Goal: Task Accomplishment & Management: Use online tool/utility

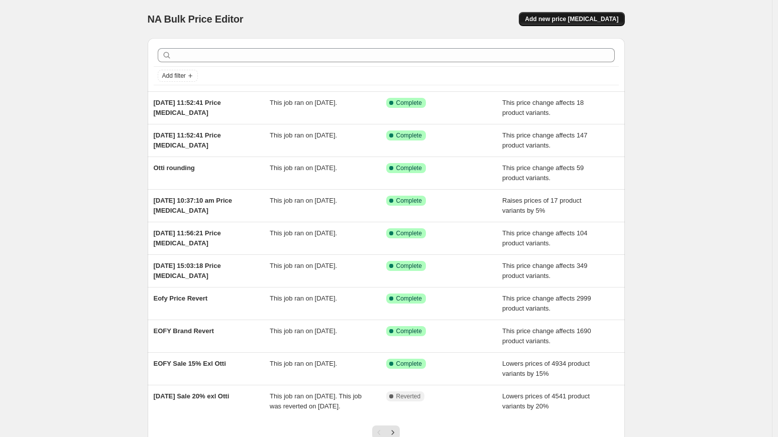
click at [571, 20] on span "Add new price [MEDICAL_DATA]" at bounding box center [571, 19] width 93 height 8
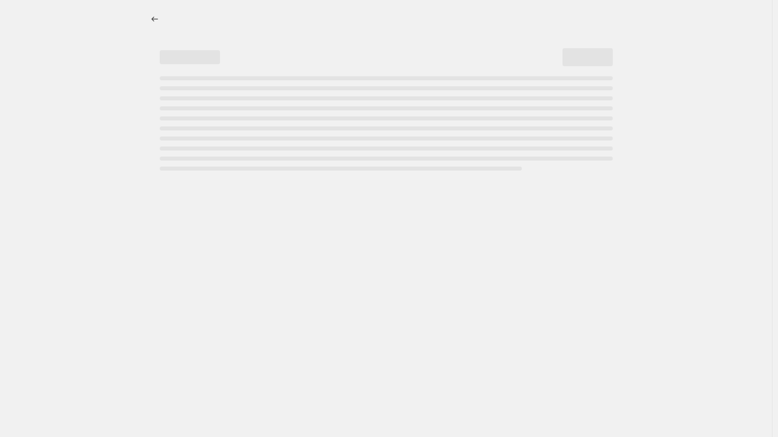
select select "percentage"
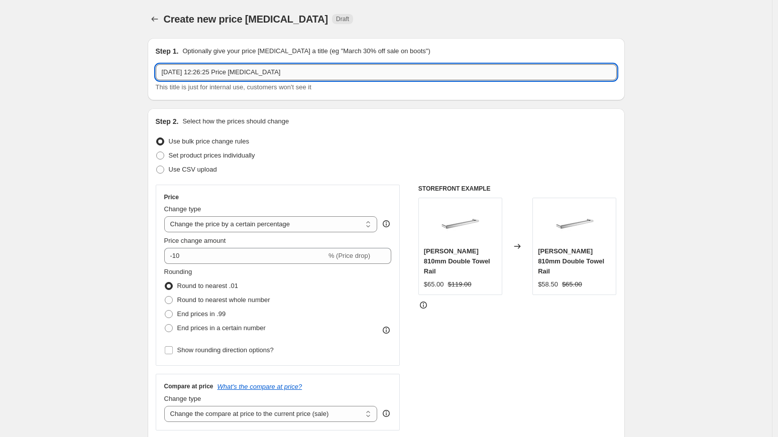
click at [338, 69] on input "[DATE] 12:26:25 Price [MEDICAL_DATA]" at bounding box center [386, 72] width 461 height 16
type input "9"
type input "9/9 - Spring Sale 15%"
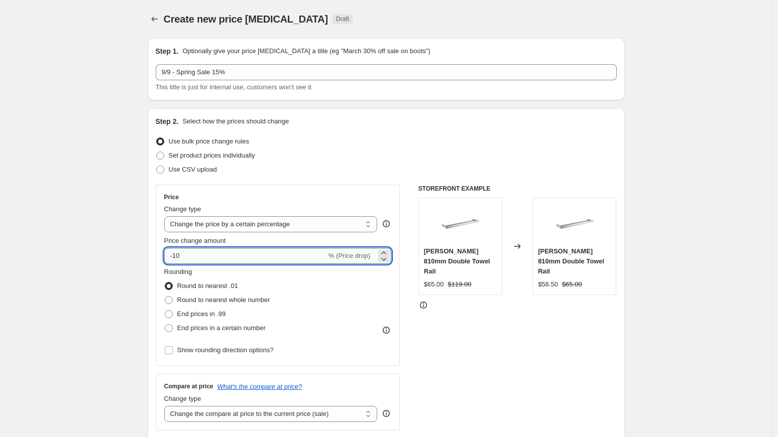
click at [229, 255] on input "-10" at bounding box center [245, 256] width 162 height 16
type input "-15"
click at [250, 228] on select "Change the price to a certain amount Change the price by a certain amount Chang…" at bounding box center [270, 224] width 213 height 16
click at [242, 300] on span "Round to nearest whole number" at bounding box center [223, 300] width 93 height 8
click at [165, 297] on input "Round to nearest whole number" at bounding box center [165, 296] width 1 height 1
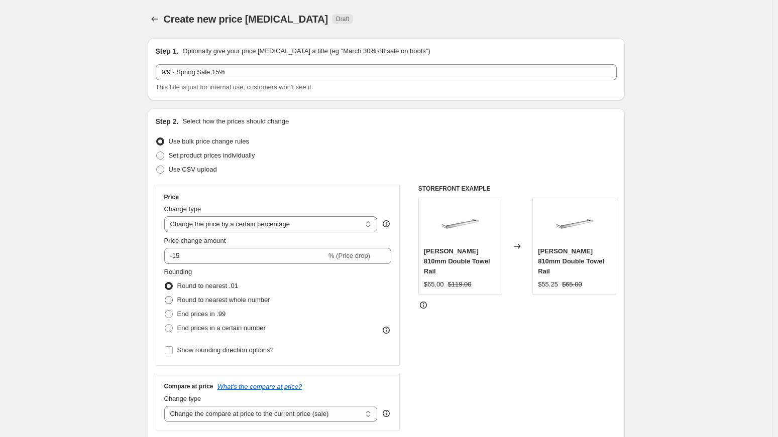
radio input "true"
click at [247, 352] on span "Show rounding direction options?" at bounding box center [225, 350] width 96 height 8
click at [173, 352] on input "Show rounding direction options?" at bounding box center [169, 350] width 8 height 8
checkbox input "true"
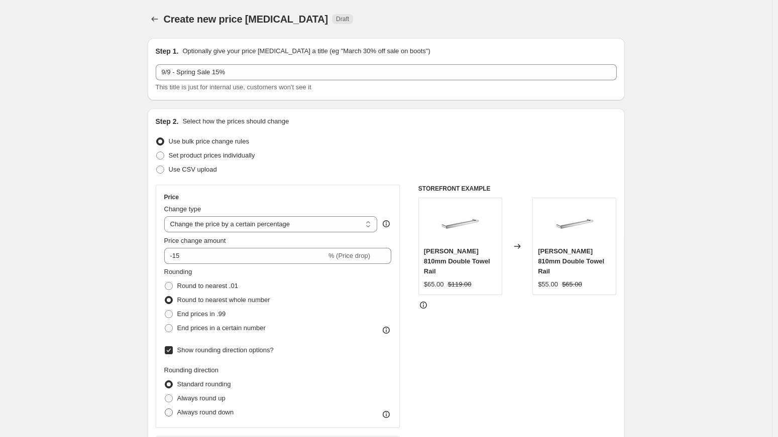
click at [207, 413] on span "Always round down" at bounding box center [205, 413] width 57 height 8
click at [165, 409] on input "Always round down" at bounding box center [165, 409] width 1 height 1
radio input "true"
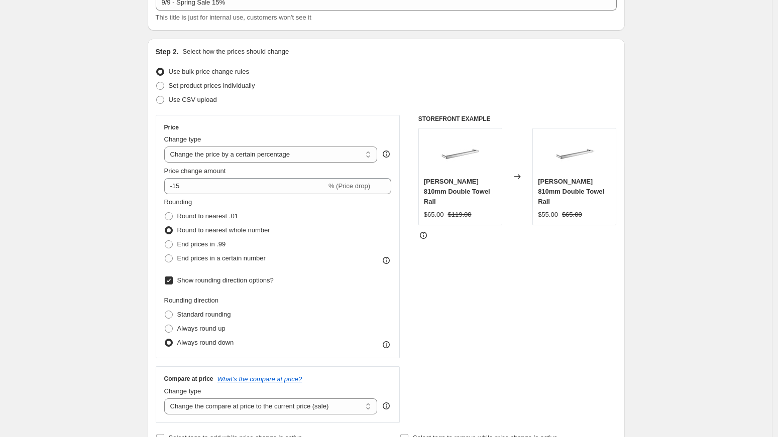
scroll to position [74, 0]
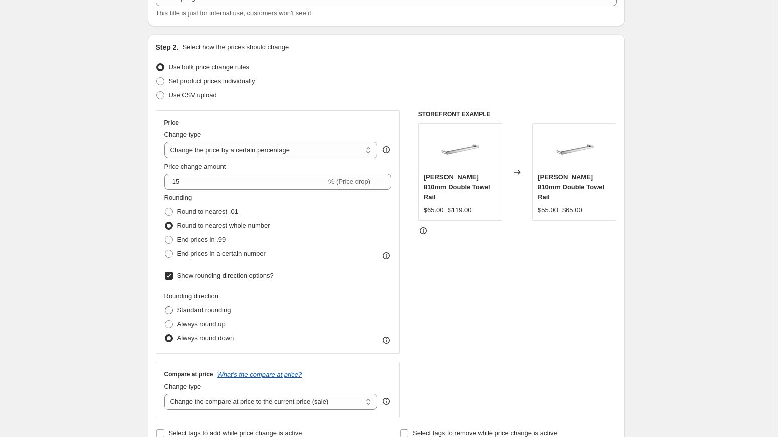
click at [220, 311] on span "Standard rounding" at bounding box center [204, 310] width 54 height 8
click at [165, 307] on input "Standard rounding" at bounding box center [165, 306] width 1 height 1
radio input "true"
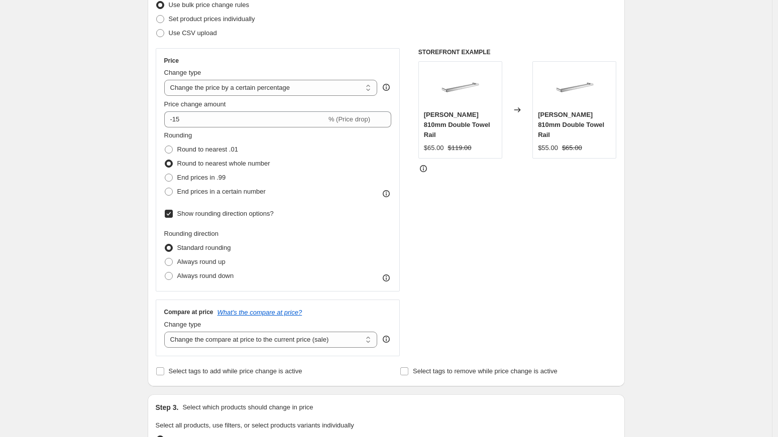
scroll to position [147, 0]
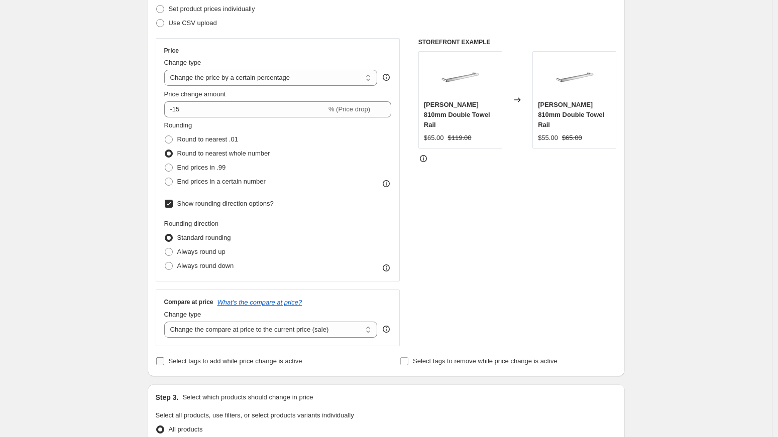
click at [257, 361] on span "Select tags to add while price change is active" at bounding box center [236, 361] width 134 height 8
click at [164, 361] on input "Select tags to add while price change is active" at bounding box center [160, 361] width 8 height 8
checkbox input "true"
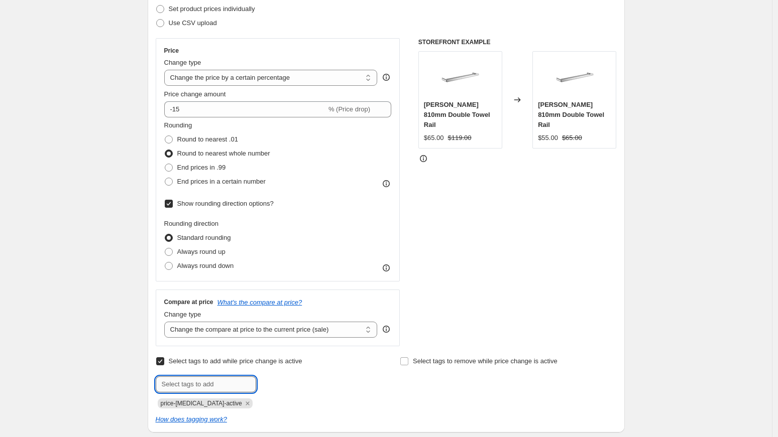
click at [235, 381] on input "text" at bounding box center [206, 384] width 100 height 16
type input "spring-sale-15"
click at [286, 382] on span "spring-sale-..." at bounding box center [297, 383] width 39 height 7
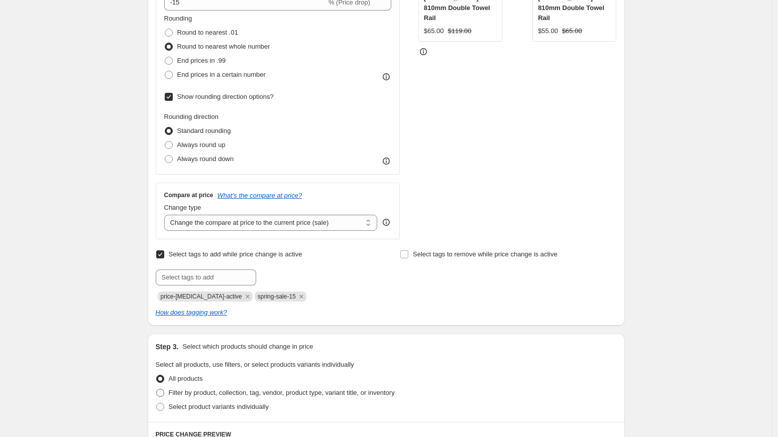
scroll to position [342, 0]
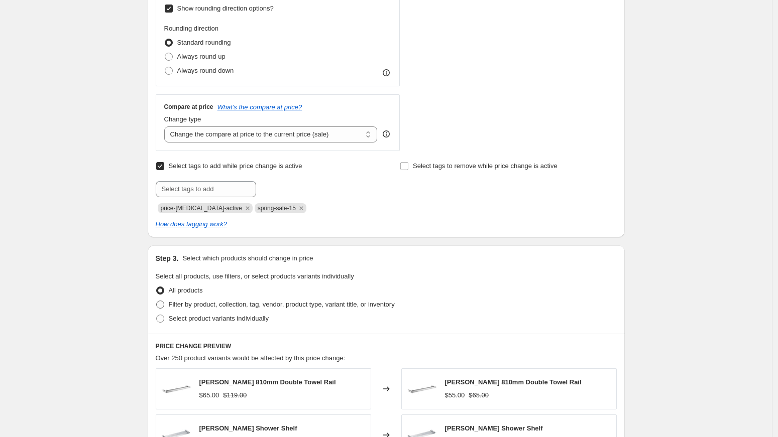
click at [234, 306] on span "Filter by product, collection, tag, vendor, product type, variant title, or inv…" at bounding box center [282, 305] width 226 height 8
click at [157, 301] on input "Filter by product, collection, tag, vendor, product type, variant title, or inv…" at bounding box center [156, 301] width 1 height 1
radio input "true"
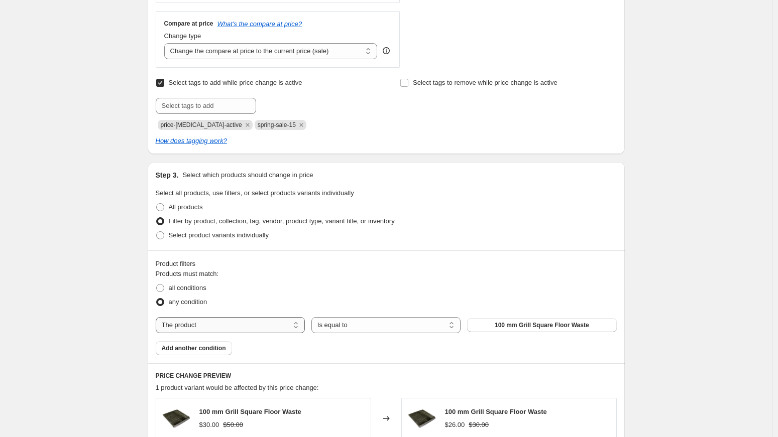
scroll to position [429, 0]
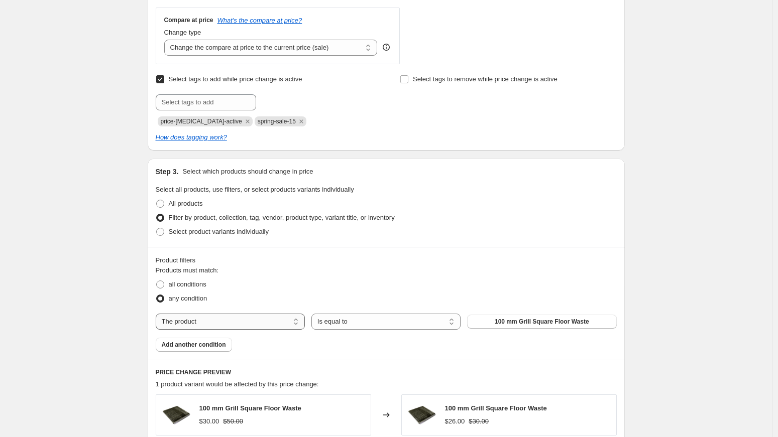
click at [241, 320] on select "The product The product's collection The product's tag The product's vendor The…" at bounding box center [230, 322] width 149 height 16
select select "vendor"
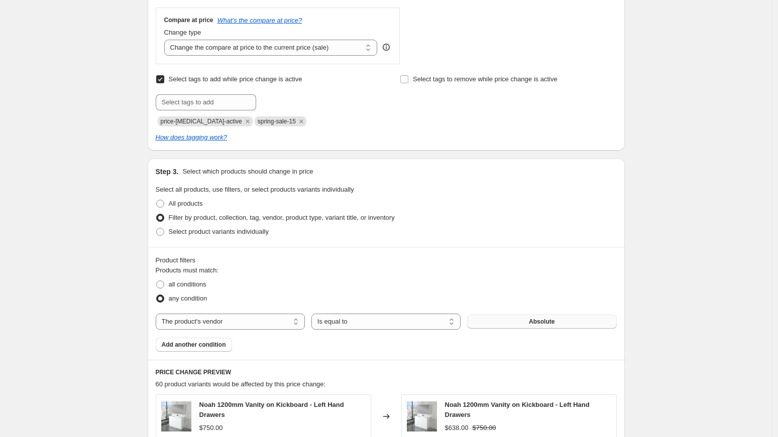
click at [540, 321] on span "Absolute" at bounding box center [542, 322] width 26 height 8
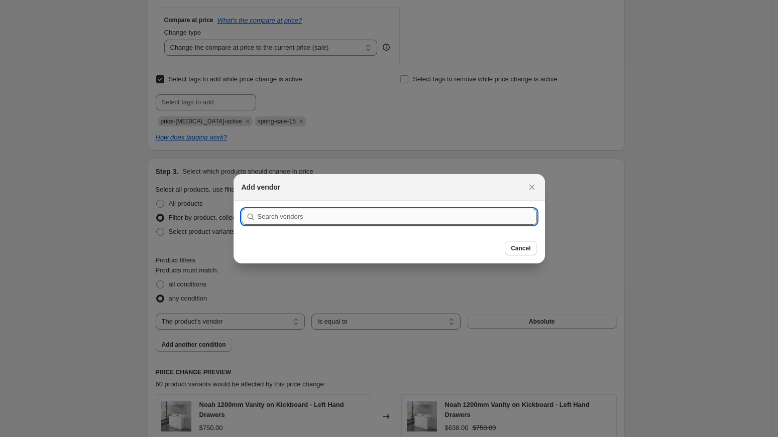
click at [375, 214] on input ":r2k:" at bounding box center [397, 217] width 279 height 16
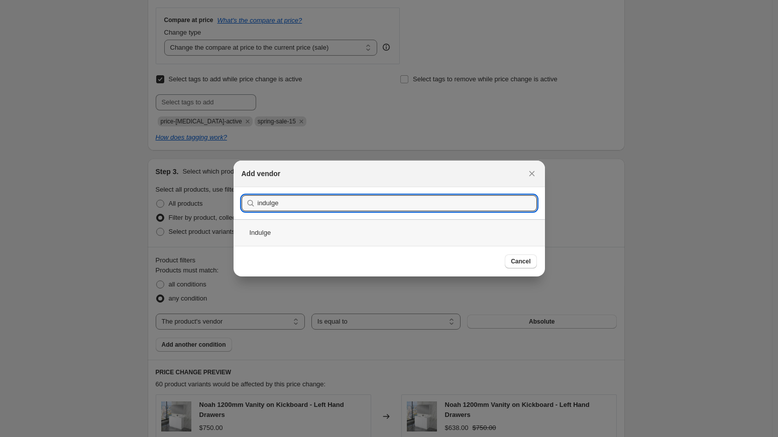
type input "indulge"
click at [276, 232] on div "Indulge" at bounding box center [388, 232] width 311 height 27
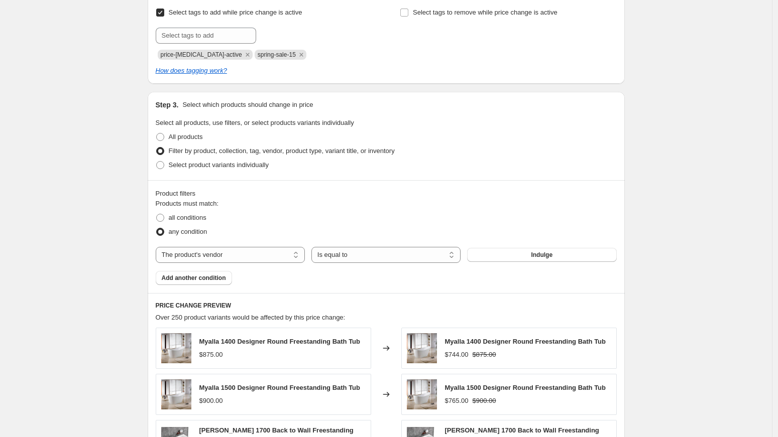
scroll to position [789, 0]
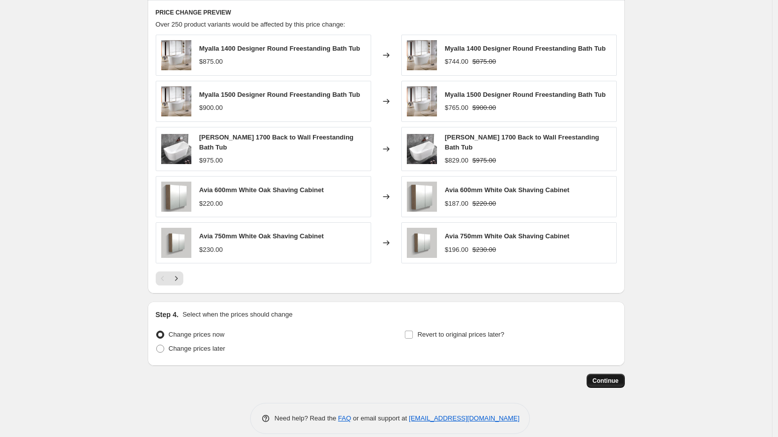
click at [609, 378] on span "Continue" at bounding box center [605, 381] width 26 height 8
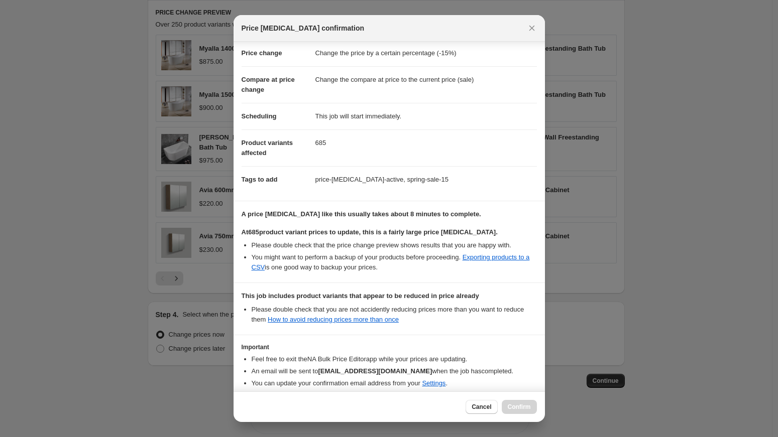
scroll to position [67, 0]
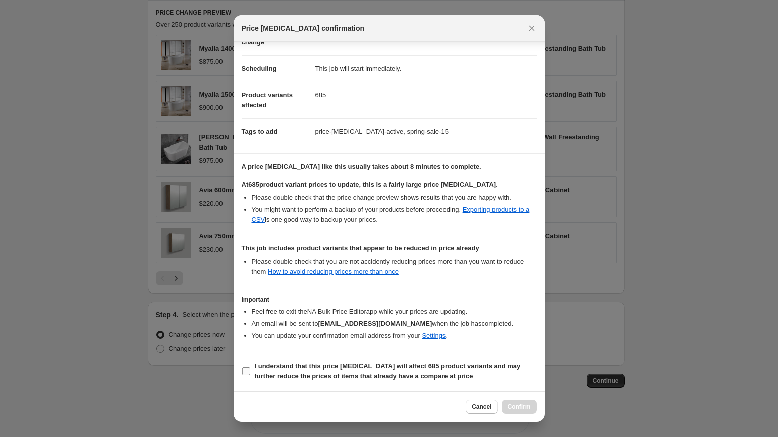
click at [287, 362] on b "I understand that this price [MEDICAL_DATA] will affect 685 product variants an…" at bounding box center [387, 371] width 266 height 18
click at [250, 367] on input "I understand that this price [MEDICAL_DATA] will affect 685 product variants an…" at bounding box center [246, 371] width 8 height 8
checkbox input "true"
click at [518, 406] on span "Confirm" at bounding box center [518, 407] width 23 height 8
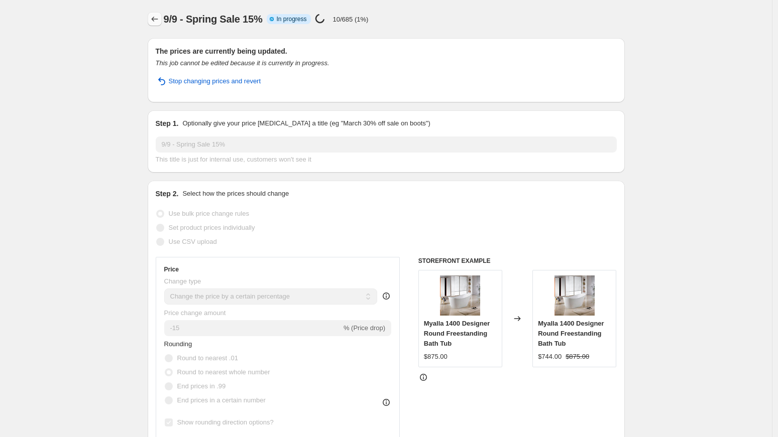
click at [156, 17] on icon "Price change jobs" at bounding box center [155, 19] width 10 height 10
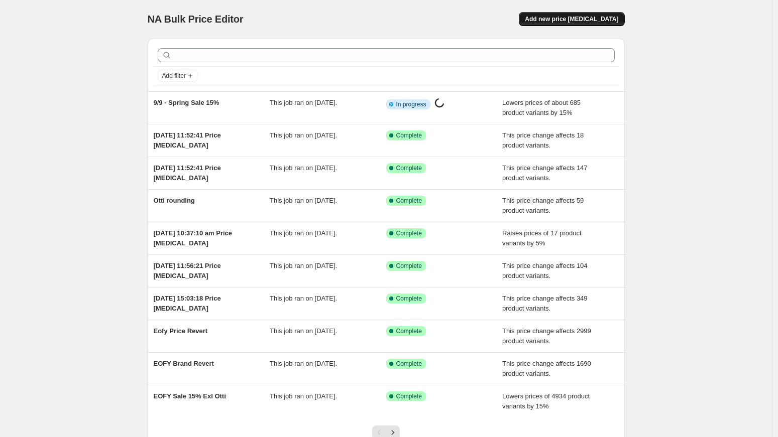
click at [569, 20] on span "Add new price [MEDICAL_DATA]" at bounding box center [571, 19] width 93 height 8
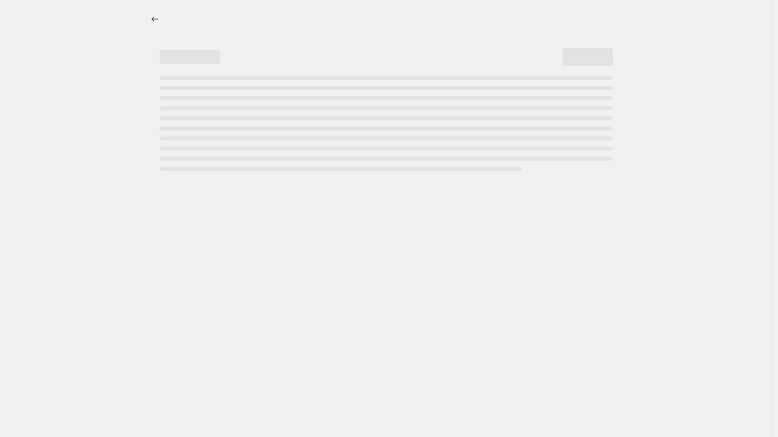
select select "percentage"
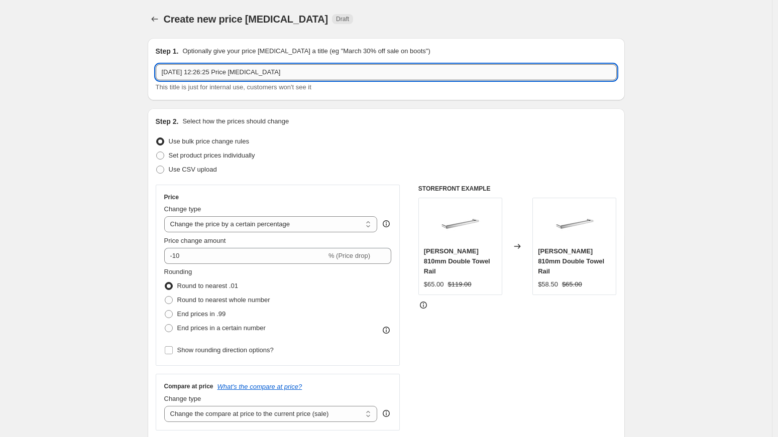
click at [315, 72] on input "[DATE] 12:26:25 Price [MEDICAL_DATA]" at bounding box center [386, 72] width 461 height 16
type input "9/9 - Spring Sale 10%"
click at [225, 300] on span "Round to nearest whole number" at bounding box center [223, 300] width 93 height 8
click at [165, 297] on input "Round to nearest whole number" at bounding box center [165, 296] width 1 height 1
radio input "true"
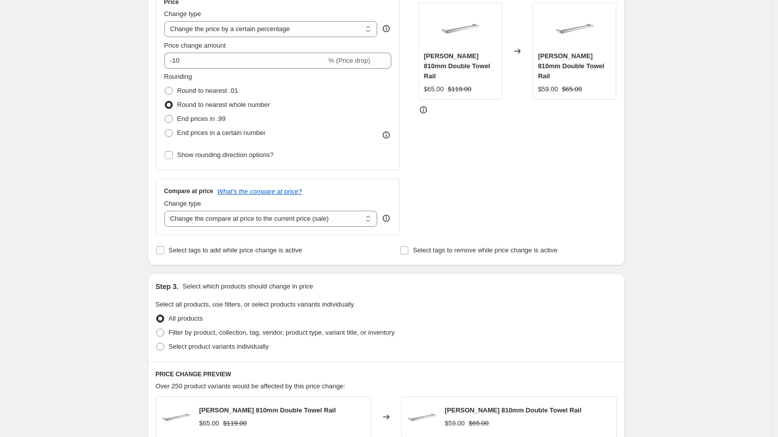
scroll to position [247, 0]
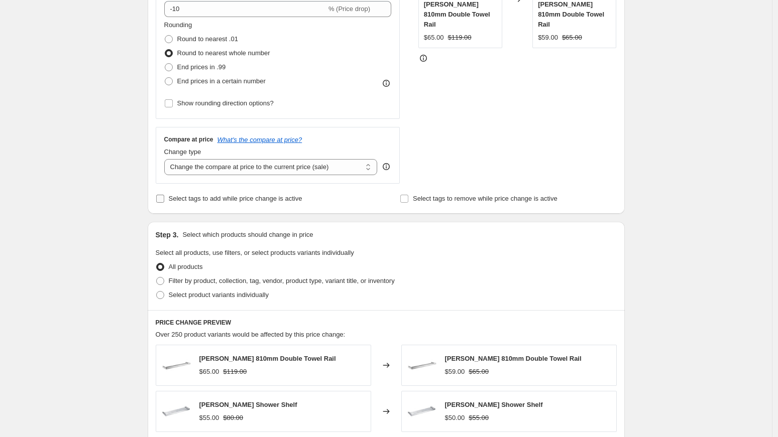
click at [282, 200] on span "Select tags to add while price change is active" at bounding box center [236, 199] width 134 height 8
click at [164, 200] on input "Select tags to add while price change is active" at bounding box center [160, 199] width 8 height 8
checkbox input "true"
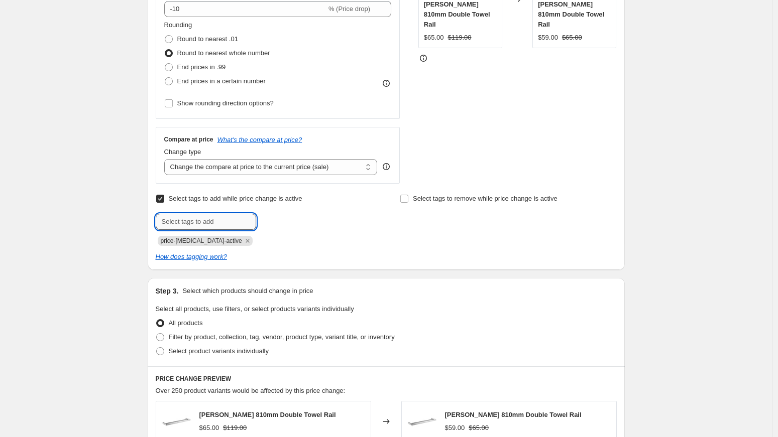
click at [230, 227] on input "text" at bounding box center [206, 222] width 100 height 16
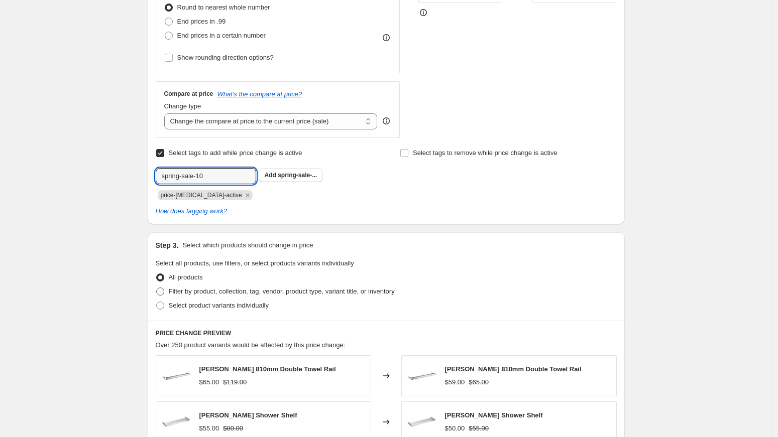
scroll to position [335, 0]
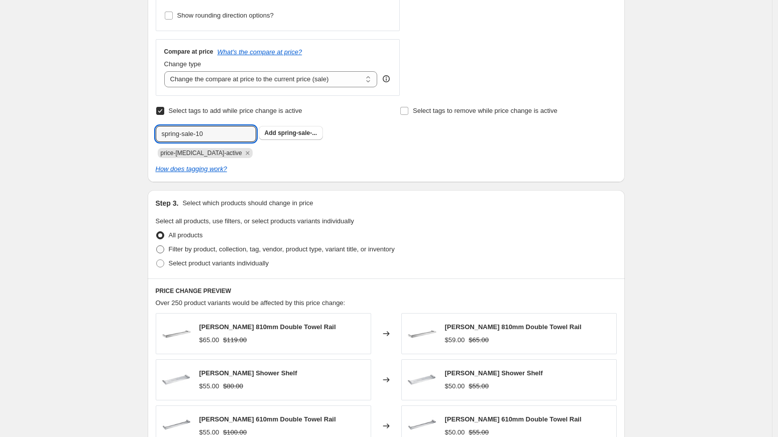
type input "spring-sale-10"
click at [212, 251] on span "Filter by product, collection, tag, vendor, product type, variant title, or inv…" at bounding box center [282, 249] width 226 height 8
click at [157, 246] on input "Filter by product, collection, tag, vendor, product type, variant title, or inv…" at bounding box center [156, 245] width 1 height 1
radio input "true"
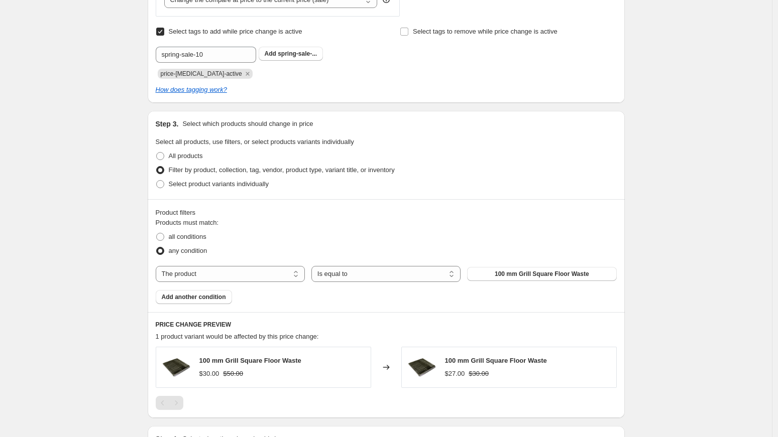
scroll to position [422, 0]
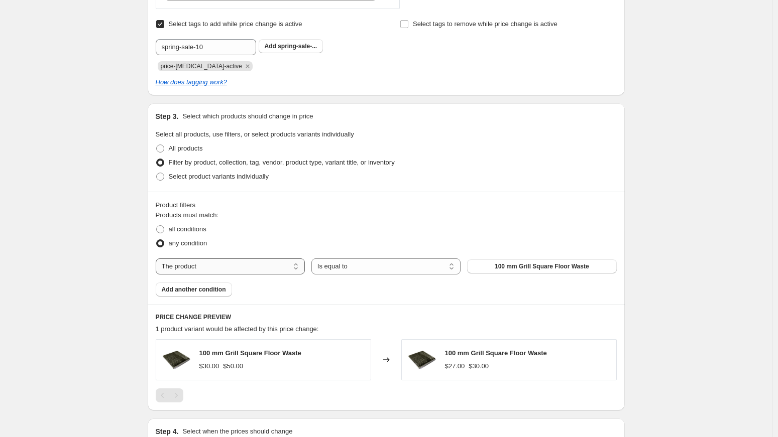
click at [236, 270] on select "The product The product's collection The product's tag The product's vendor The…" at bounding box center [230, 267] width 149 height 16
select select "vendor"
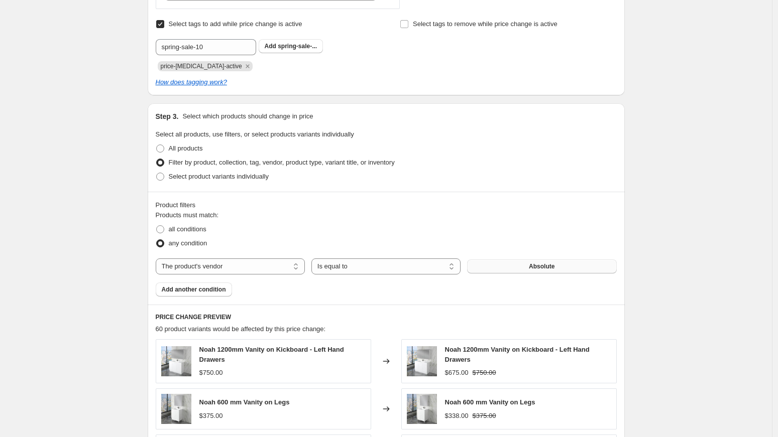
click at [532, 267] on span "Absolute" at bounding box center [542, 267] width 26 height 8
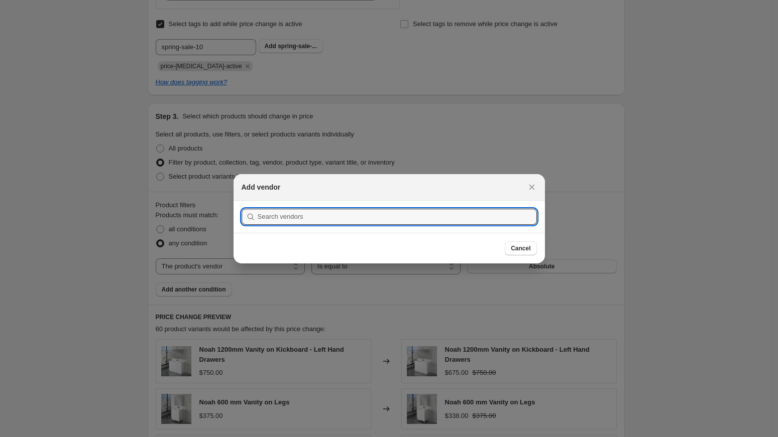
click at [603, 230] on div at bounding box center [389, 218] width 778 height 437
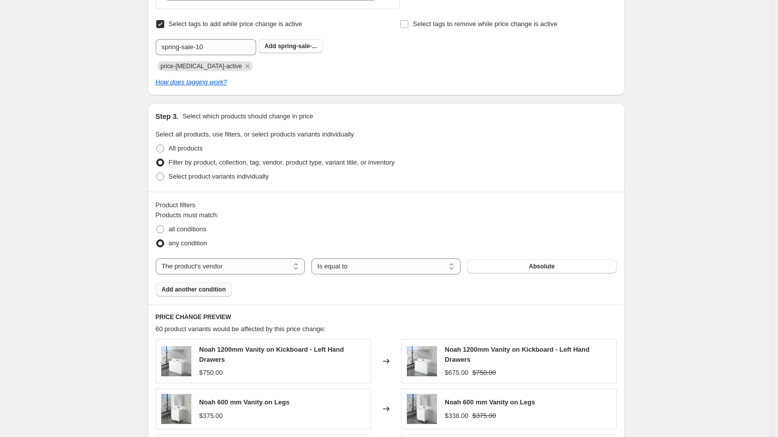
click at [198, 294] on button "Add another condition" at bounding box center [194, 290] width 76 height 14
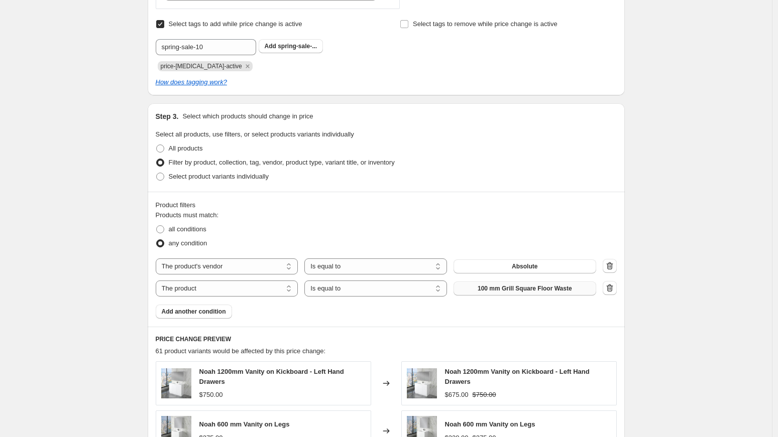
click at [487, 290] on span "100 mm Grill Square Floor Waste" at bounding box center [524, 289] width 94 height 8
click at [261, 290] on select "The product The product's collection The product's tag The product's vendor The…" at bounding box center [227, 289] width 143 height 16
select select "vendor"
click at [527, 289] on span "Absolute" at bounding box center [524, 289] width 26 height 8
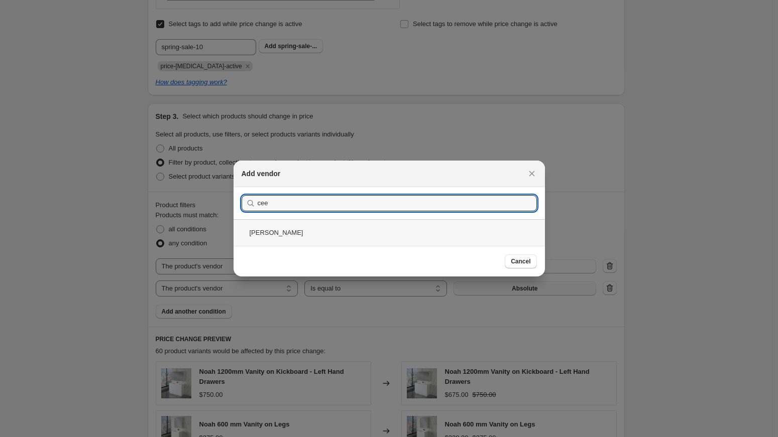
type input "cee"
click at [277, 230] on div "[PERSON_NAME]" at bounding box center [388, 232] width 311 height 27
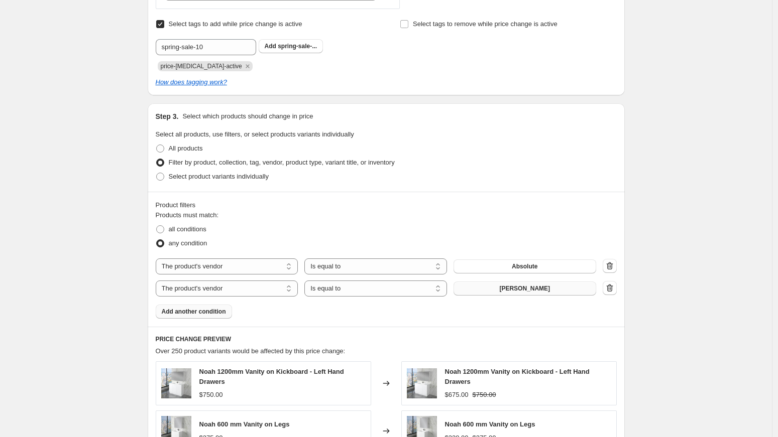
click at [197, 314] on span "Add another condition" at bounding box center [194, 312] width 64 height 8
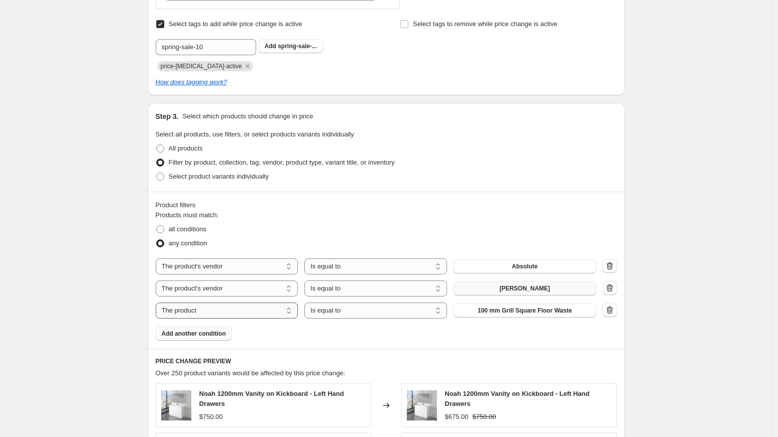
click at [232, 314] on select "The product The product's collection The product's tag The product's vendor The…" at bounding box center [227, 311] width 143 height 16
select select "vendor"
click at [524, 311] on span "Absolute" at bounding box center [524, 311] width 26 height 8
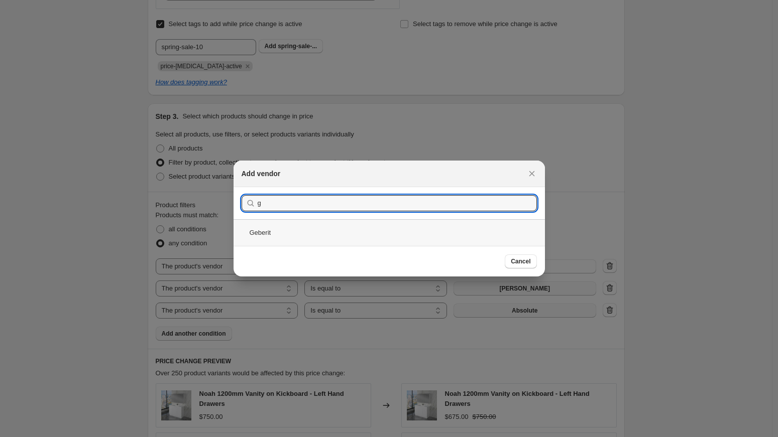
type input "g"
click at [289, 235] on div "Geberit" at bounding box center [388, 232] width 311 height 27
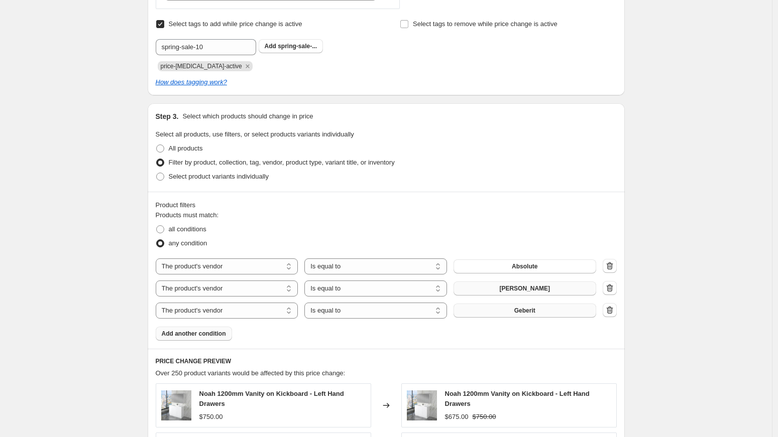
click at [208, 333] on span "Add another condition" at bounding box center [194, 334] width 64 height 8
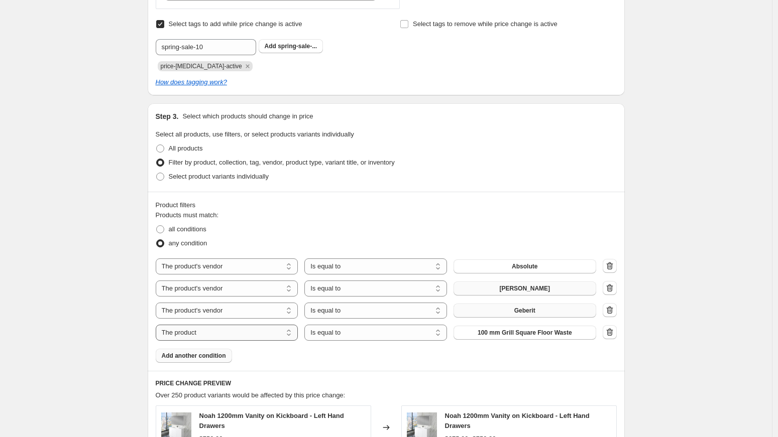
click at [253, 329] on select "The product The product's collection The product's tag The product's vendor The…" at bounding box center [227, 333] width 143 height 16
select select "vendor"
click at [509, 333] on button "Absolute" at bounding box center [524, 333] width 143 height 14
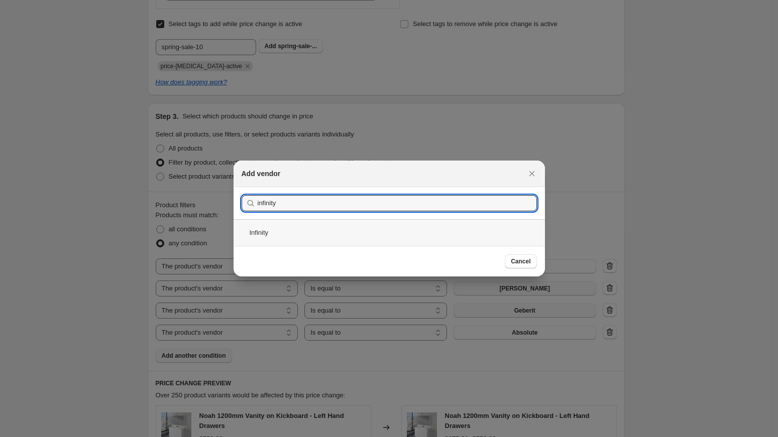
type input "infinity"
click at [264, 232] on div "Infinity" at bounding box center [388, 232] width 311 height 27
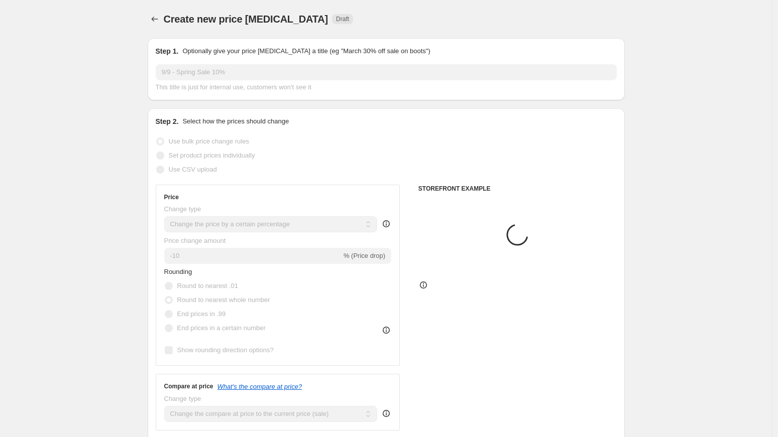
scroll to position [422, 0]
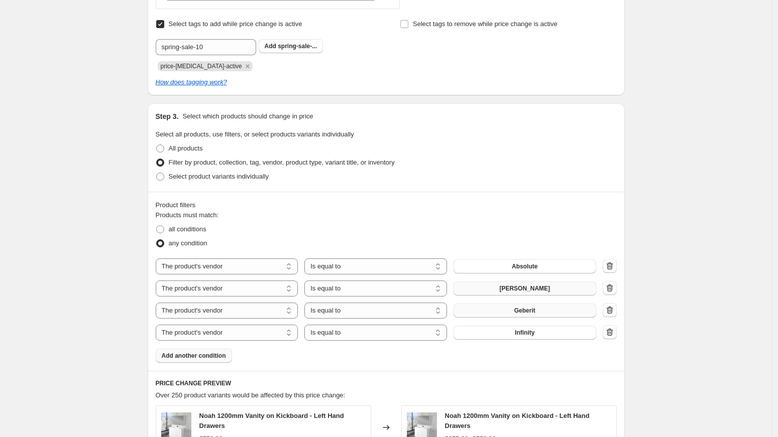
click at [218, 360] on button "Add another condition" at bounding box center [194, 356] width 76 height 14
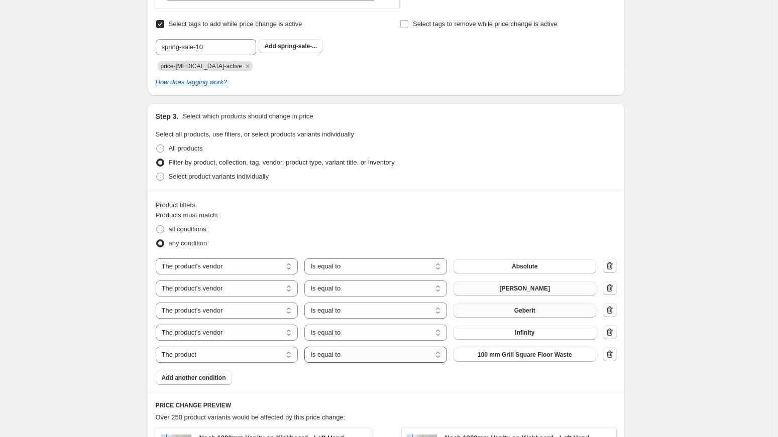
click at [347, 358] on select "Is equal to Is not equal to" at bounding box center [375, 355] width 143 height 16
click at [243, 354] on select "The product The product's collection The product's tag The product's vendor The…" at bounding box center [227, 355] width 143 height 16
select select "vendor"
click at [546, 355] on button "Absolute" at bounding box center [524, 355] width 143 height 14
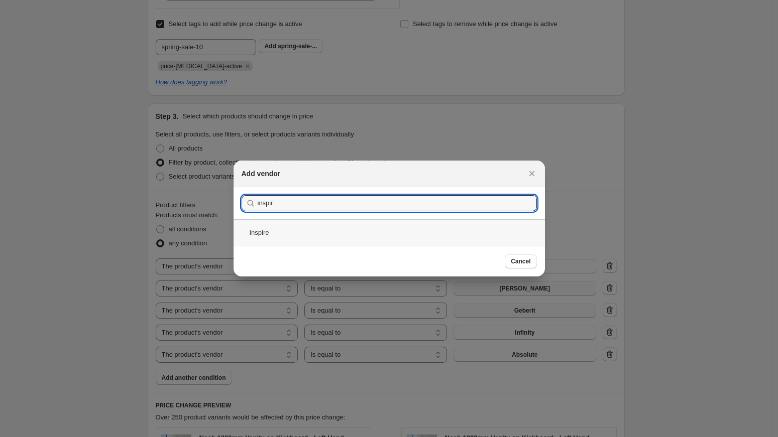
type input "inspir"
click at [289, 234] on div "Inspire" at bounding box center [388, 232] width 311 height 27
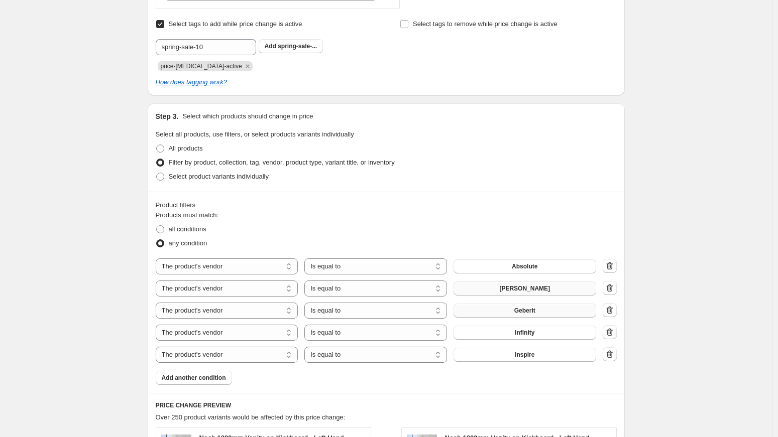
click at [693, 327] on div "Create new price [MEDICAL_DATA]. This page is ready Create new price [MEDICAL_D…" at bounding box center [386, 210] width 772 height 1264
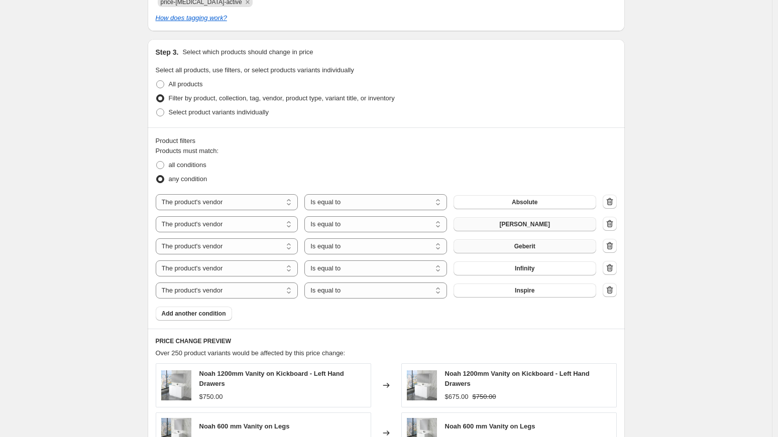
scroll to position [486, 0]
click at [206, 312] on span "Add another condition" at bounding box center [194, 314] width 64 height 8
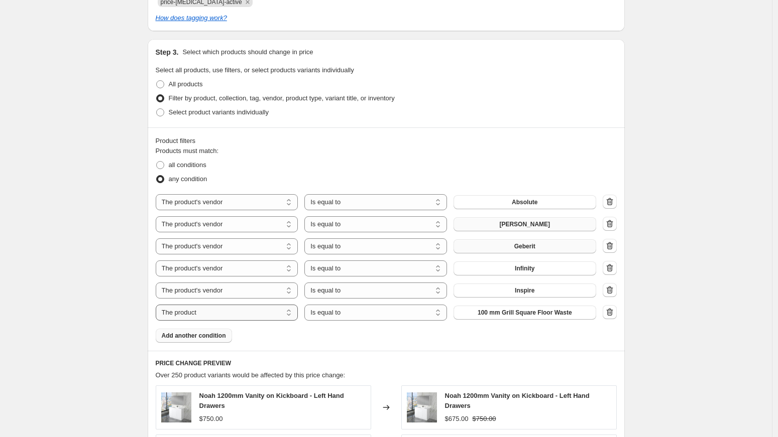
click at [235, 314] on select "The product The product's collection The product's tag The product's vendor The…" at bounding box center [227, 313] width 143 height 16
select select "vendor"
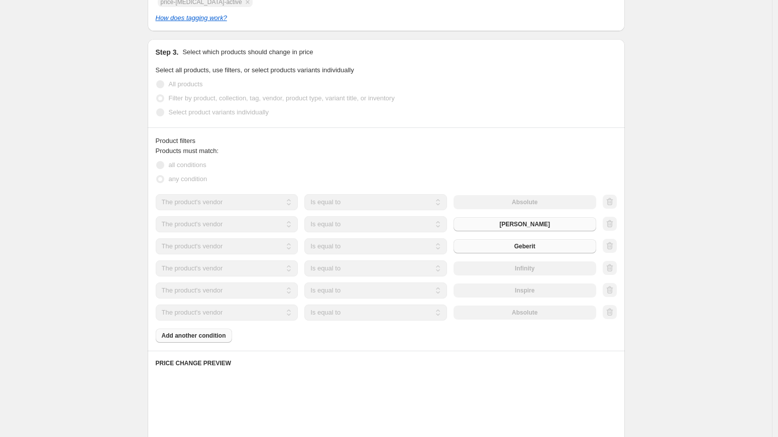
click at [524, 313] on div "Absolute" at bounding box center [524, 313] width 143 height 14
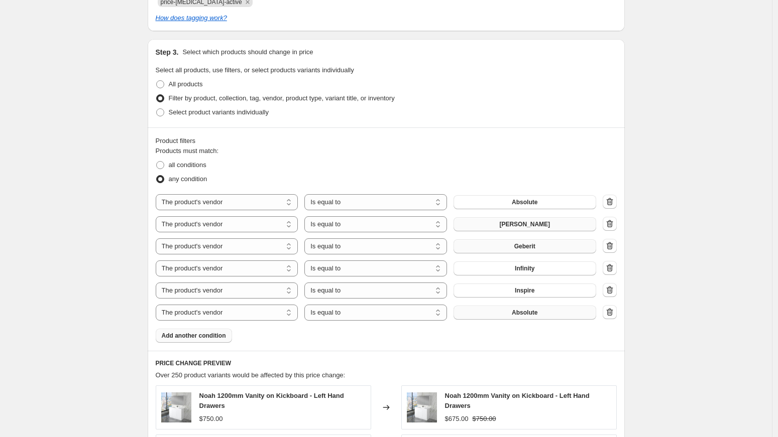
click at [524, 312] on span "Absolute" at bounding box center [524, 313] width 26 height 8
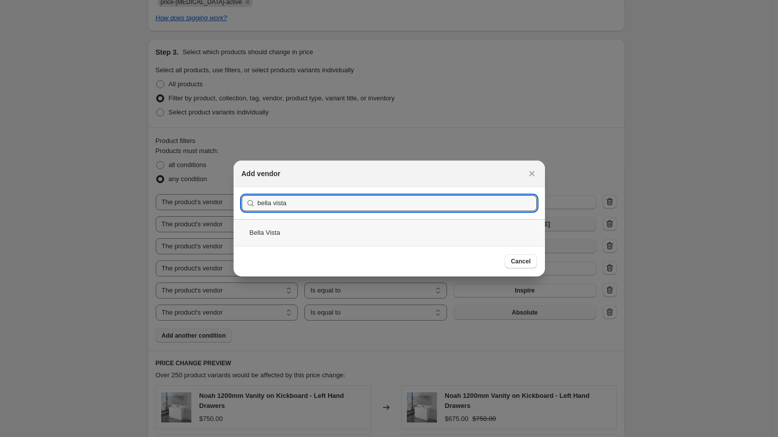
type input "bella vista"
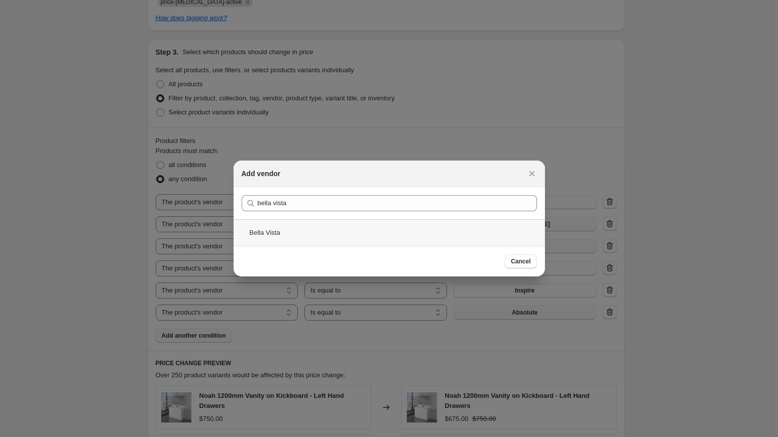
click at [284, 230] on div "Bella Vista" at bounding box center [388, 232] width 311 height 27
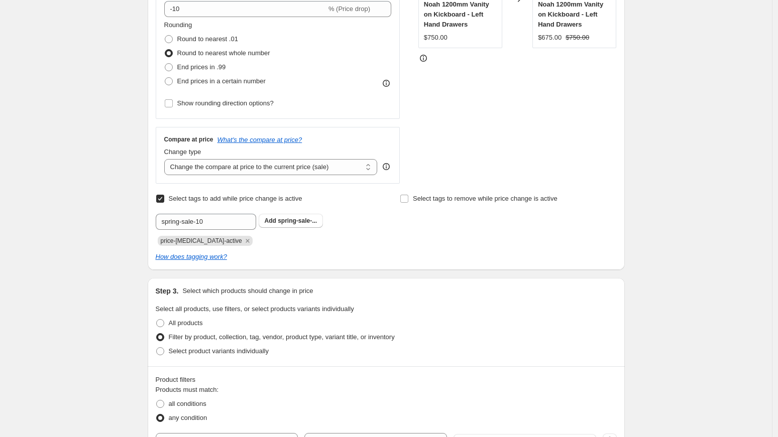
scroll to position [249, 0]
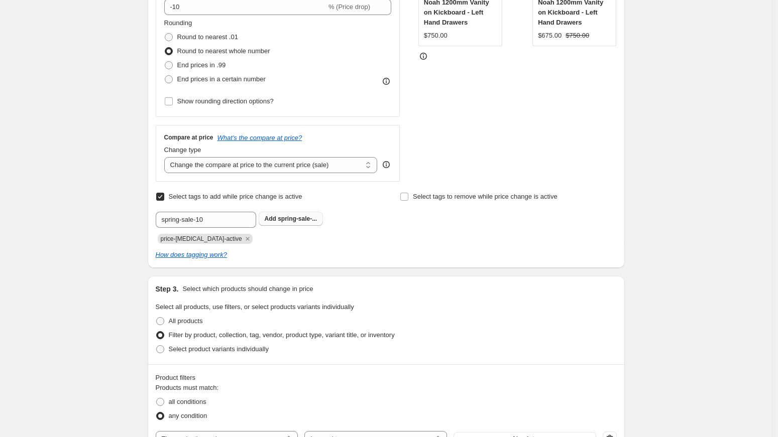
click at [296, 220] on span "spring-sale-..." at bounding box center [297, 218] width 39 height 7
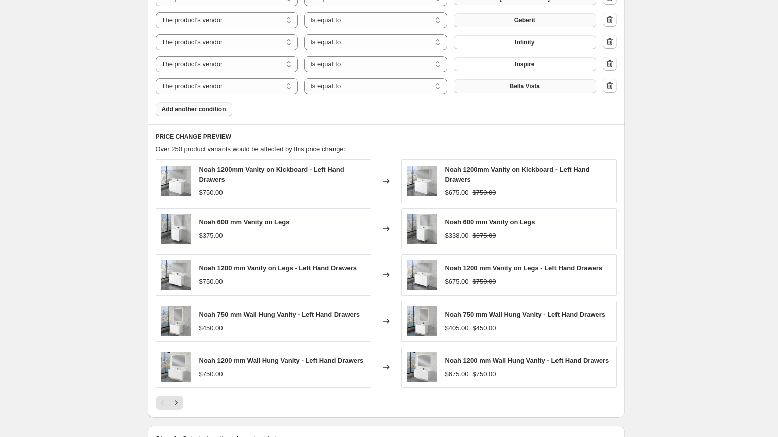
scroll to position [855, 0]
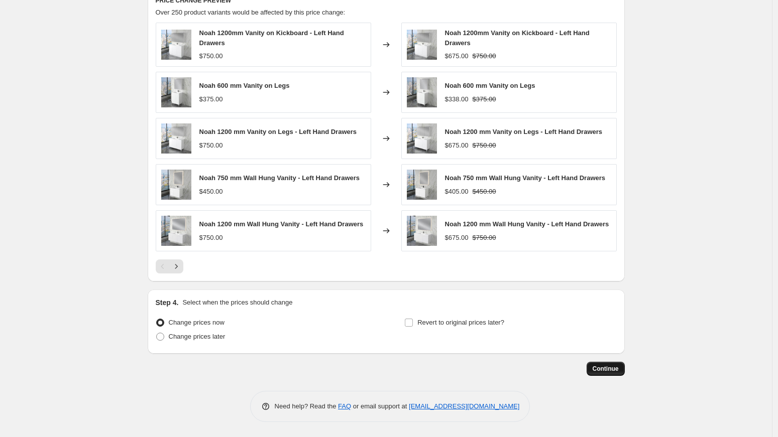
click at [604, 369] on span "Continue" at bounding box center [605, 369] width 26 height 8
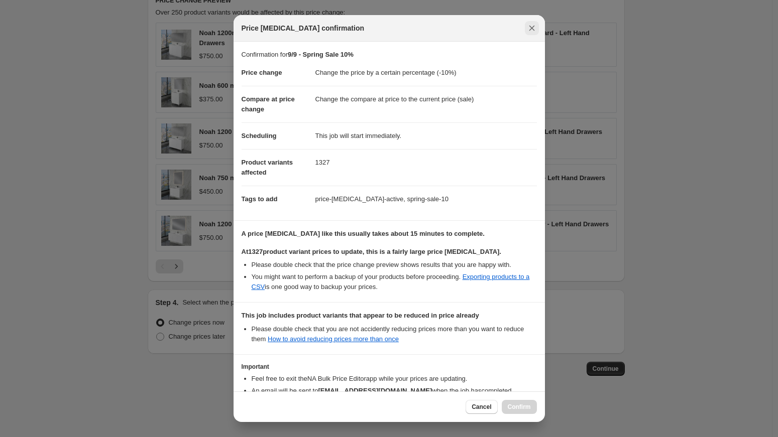
click at [531, 30] on icon "Close" at bounding box center [532, 28] width 10 height 10
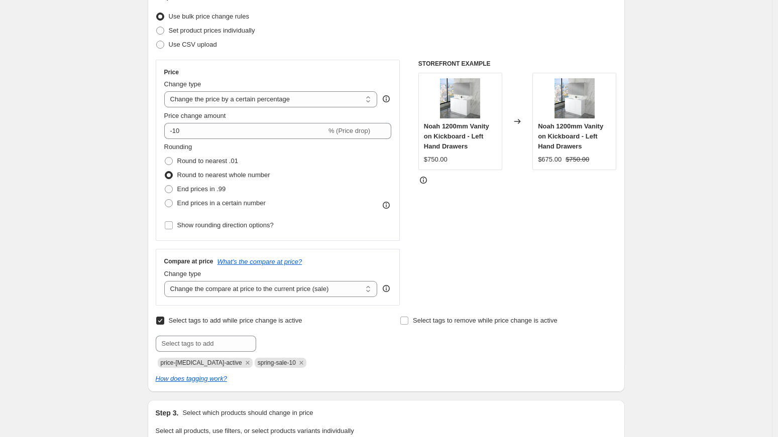
scroll to position [529, 0]
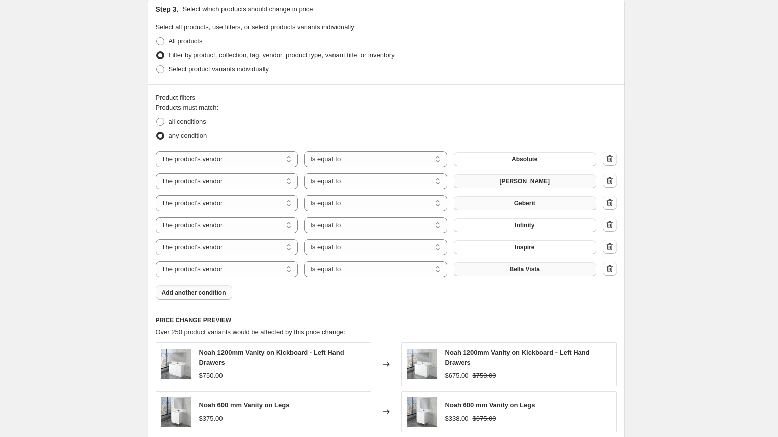
click at [213, 292] on span "Add another condition" at bounding box center [194, 293] width 64 height 8
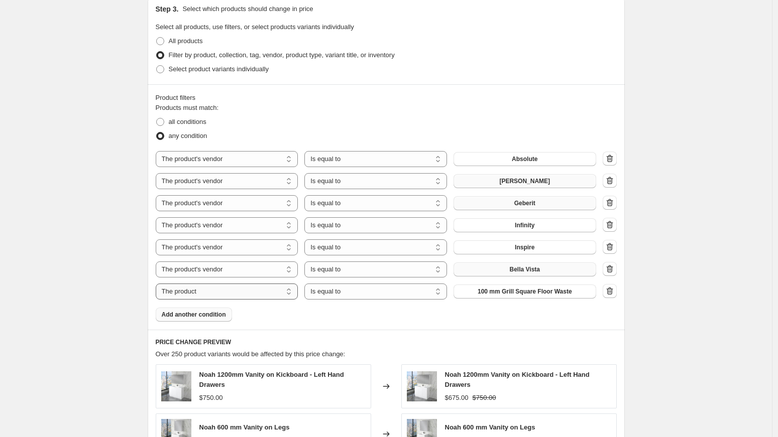
click at [235, 293] on select "The product The product's collection The product's tag The product's vendor The…" at bounding box center [227, 292] width 143 height 16
select select "vendor"
click at [524, 293] on span "Absolute" at bounding box center [524, 292] width 26 height 8
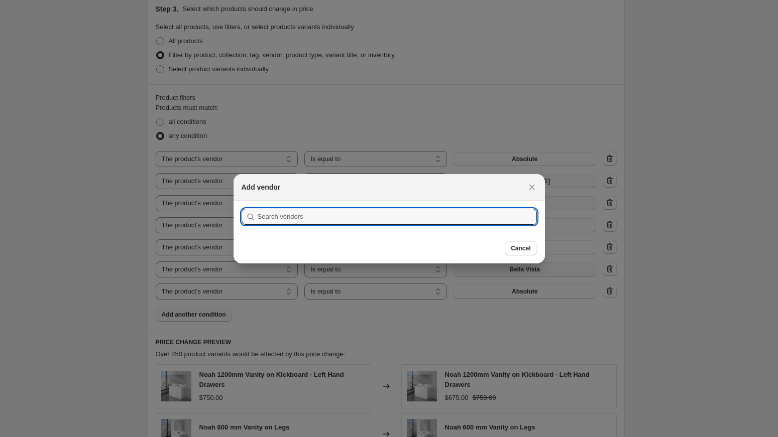
click at [413, 227] on section "Submit" at bounding box center [388, 217] width 311 height 32
click at [409, 221] on input ":r6l:" at bounding box center [397, 217] width 279 height 16
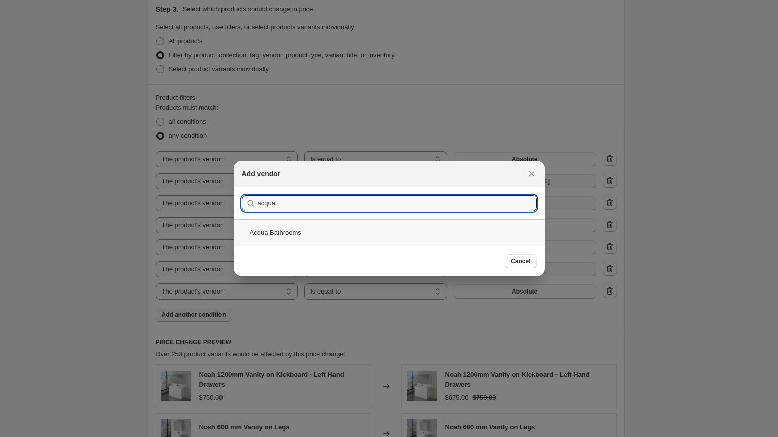
type input "acqua"
click at [317, 233] on div "Acqua Bathrooms" at bounding box center [388, 232] width 311 height 27
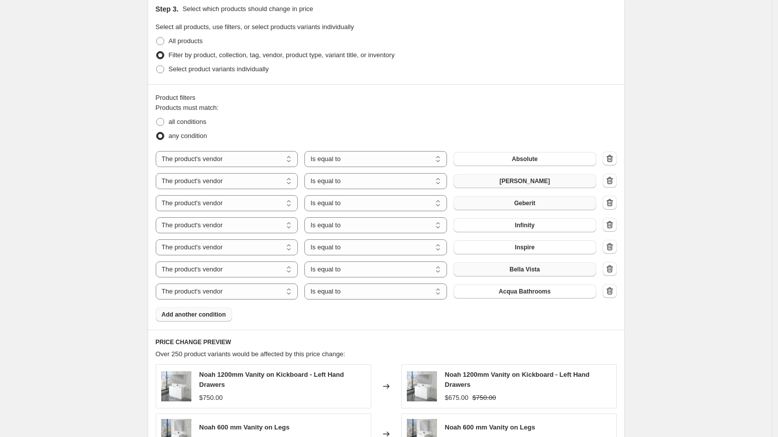
scroll to position [877, 0]
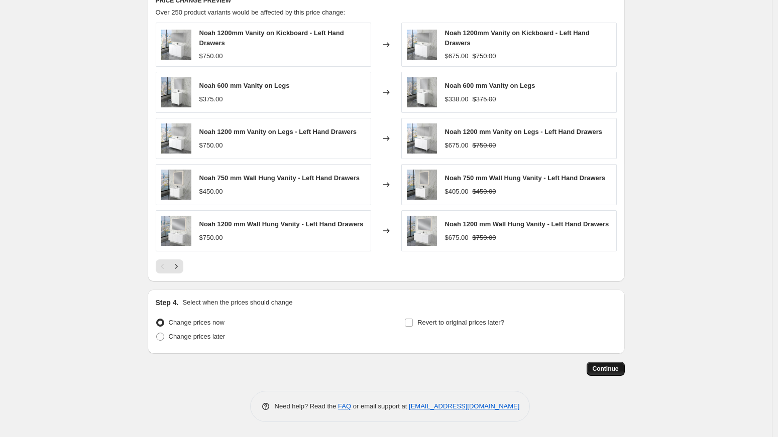
click at [606, 368] on span "Continue" at bounding box center [605, 369] width 26 height 8
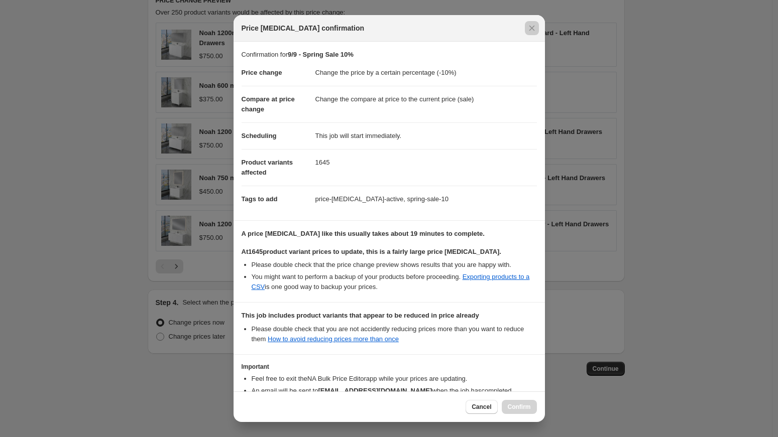
click at [650, 273] on div at bounding box center [389, 218] width 778 height 437
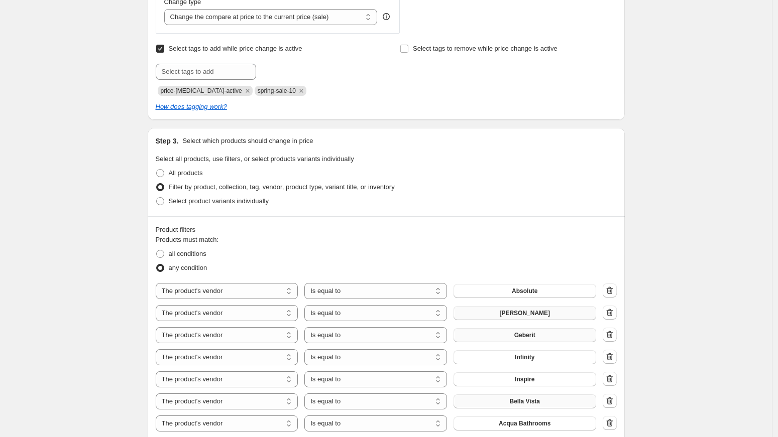
scroll to position [399, 0]
click at [358, 285] on select "Is equal to Is not equal to" at bounding box center [375, 290] width 143 height 16
select select "not_equal"
click at [534, 288] on span "Absolute" at bounding box center [524, 290] width 26 height 8
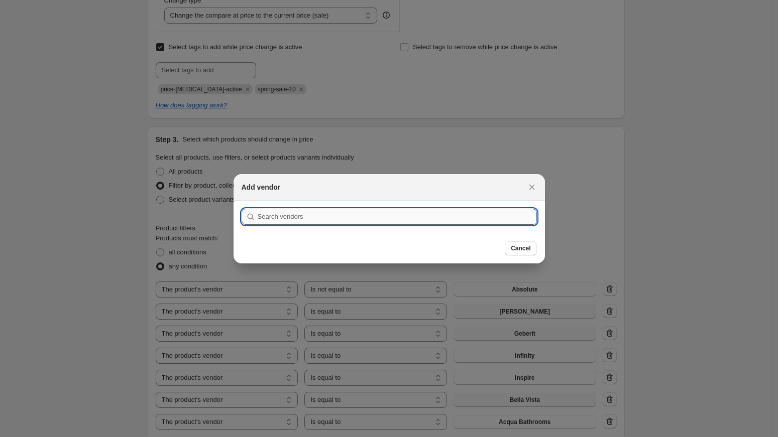
click at [405, 218] on input ":r5f:" at bounding box center [397, 217] width 279 height 16
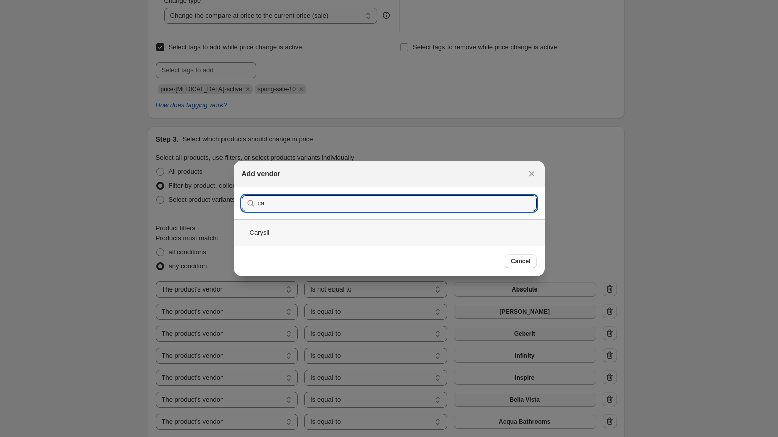
type input "ca"
click at [296, 229] on div "Carysil" at bounding box center [388, 232] width 311 height 27
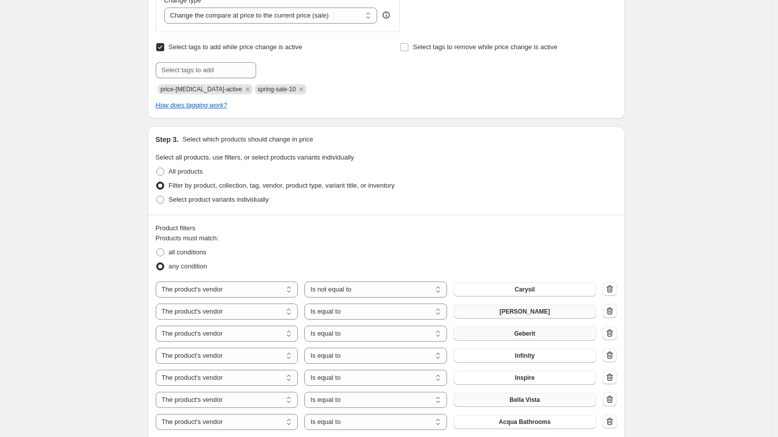
click at [530, 311] on span "[PERSON_NAME]" at bounding box center [524, 312] width 51 height 8
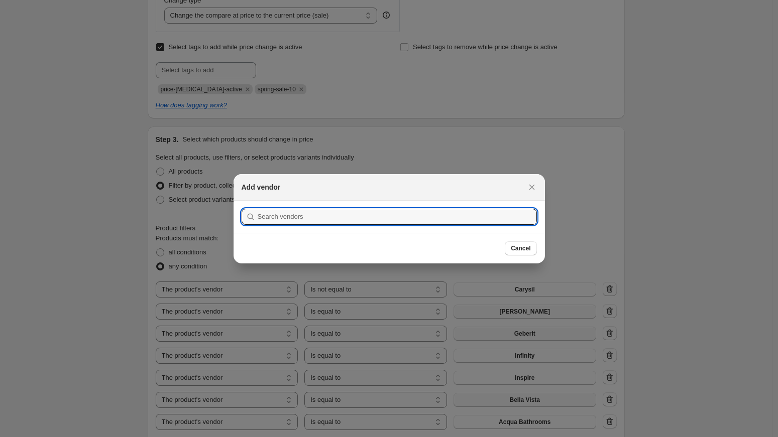
scroll to position [0, 0]
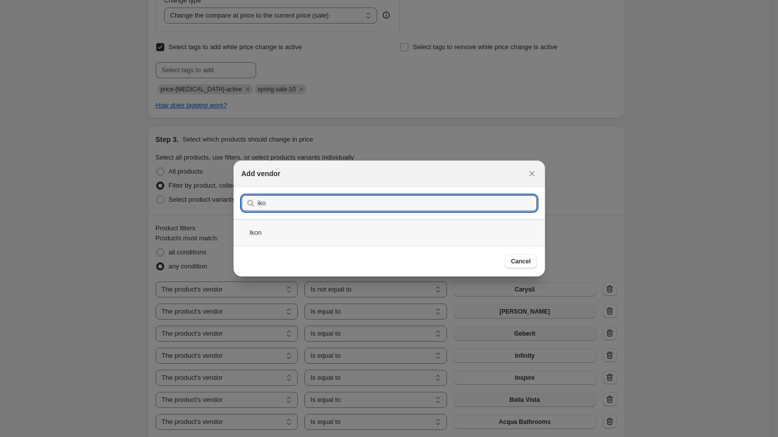
type input "iko"
click at [283, 229] on div "Ikon" at bounding box center [388, 232] width 311 height 27
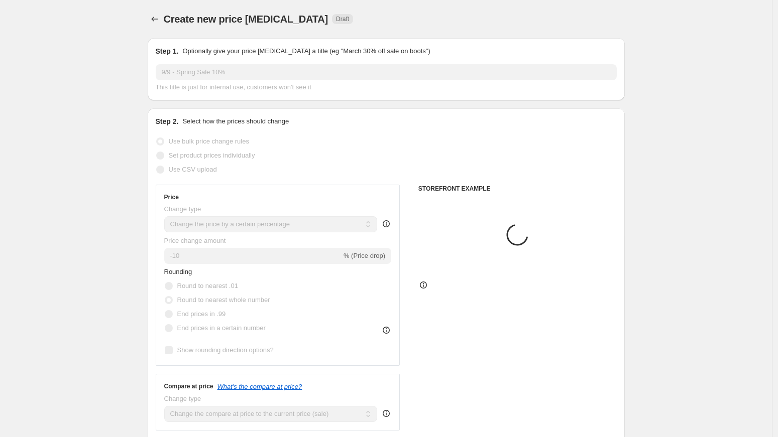
scroll to position [399, 0]
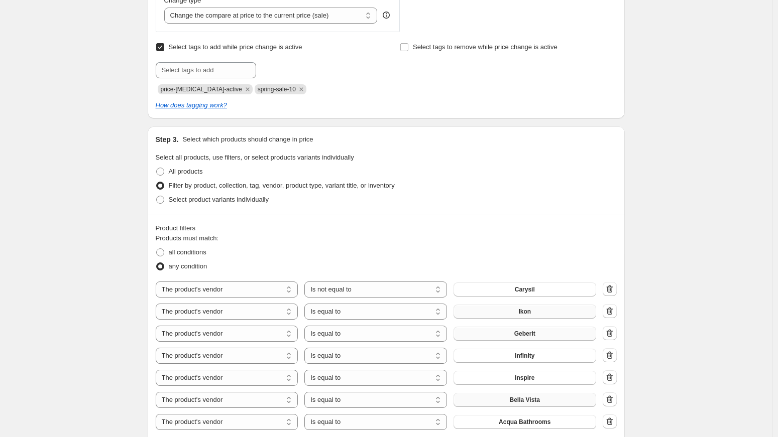
click at [533, 331] on span "Geberit" at bounding box center [524, 334] width 21 height 8
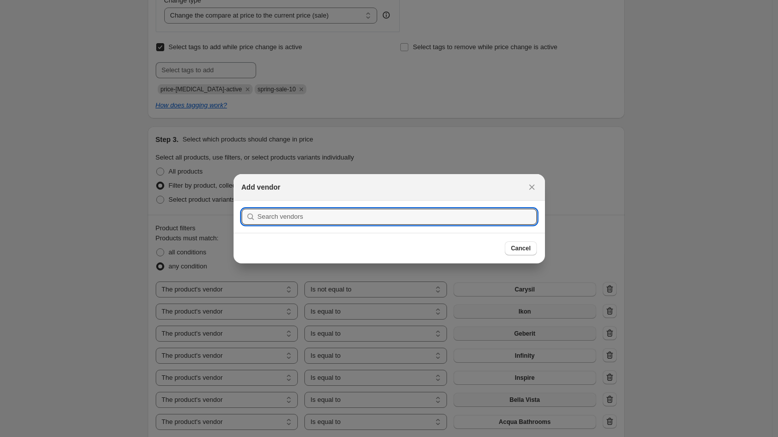
scroll to position [0, 0]
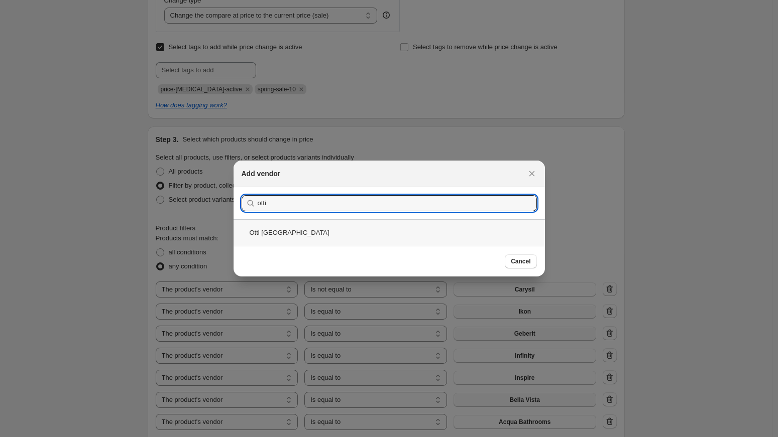
type input "otti"
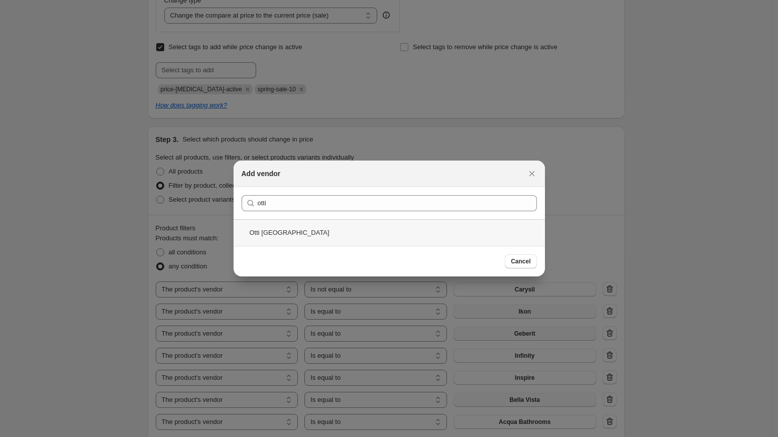
click at [281, 232] on div "Otti [GEOGRAPHIC_DATA]" at bounding box center [388, 232] width 311 height 27
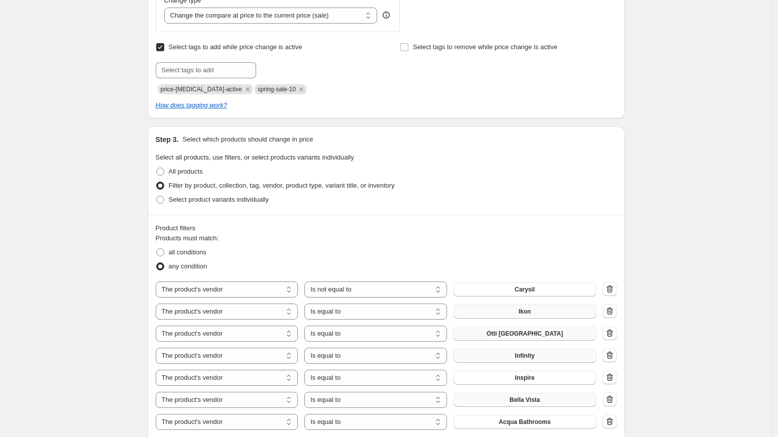
click at [529, 355] on span "Infinity" at bounding box center [525, 356] width 20 height 8
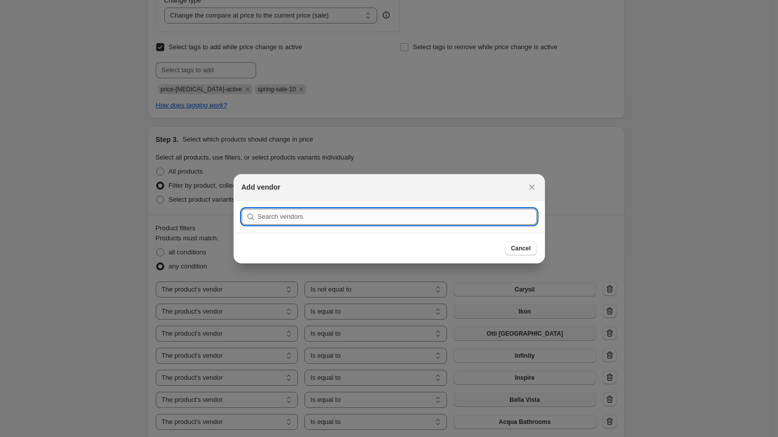
click at [367, 220] on input ":r61:" at bounding box center [397, 217] width 279 height 16
type input "k"
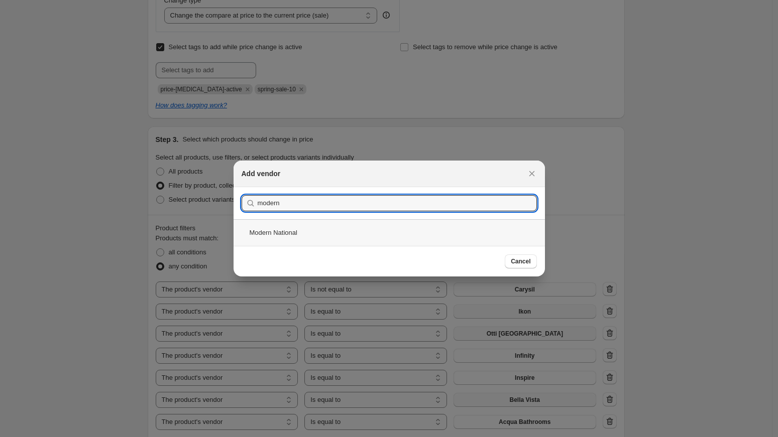
type input "modern"
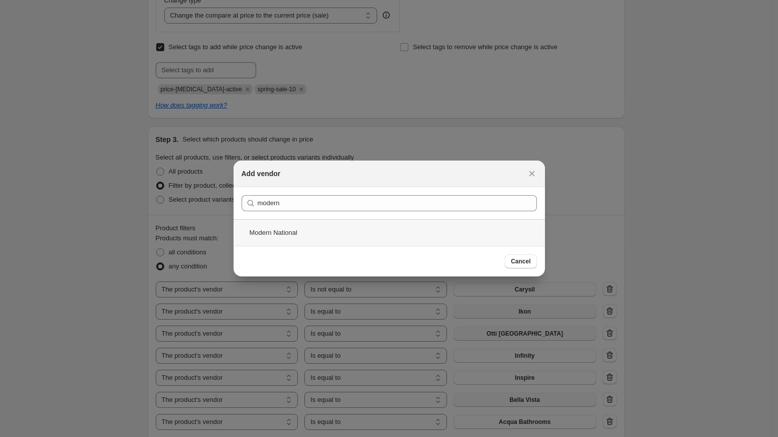
click at [320, 233] on div "Modern National" at bounding box center [388, 232] width 311 height 27
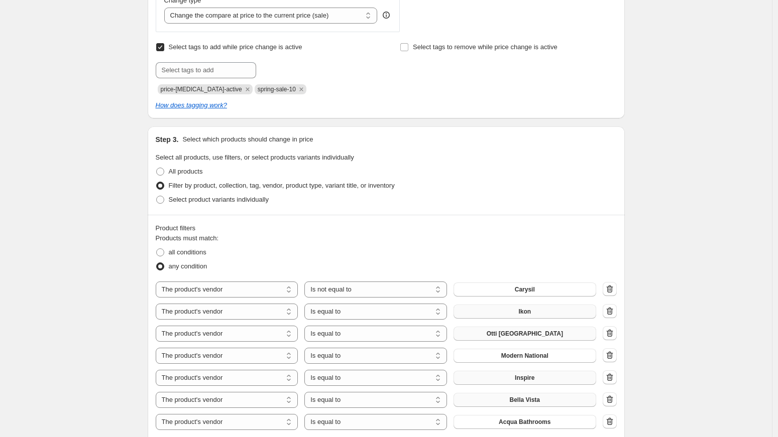
click at [528, 377] on span "Inspire" at bounding box center [525, 378] width 20 height 8
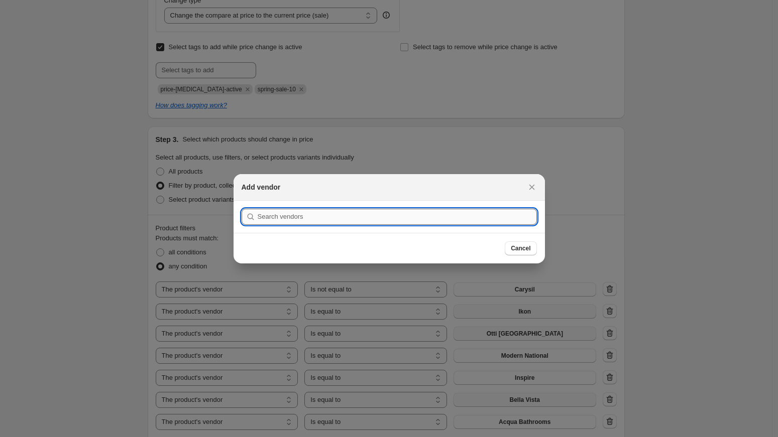
click at [326, 213] on input ":r67:" at bounding box center [397, 217] width 279 height 16
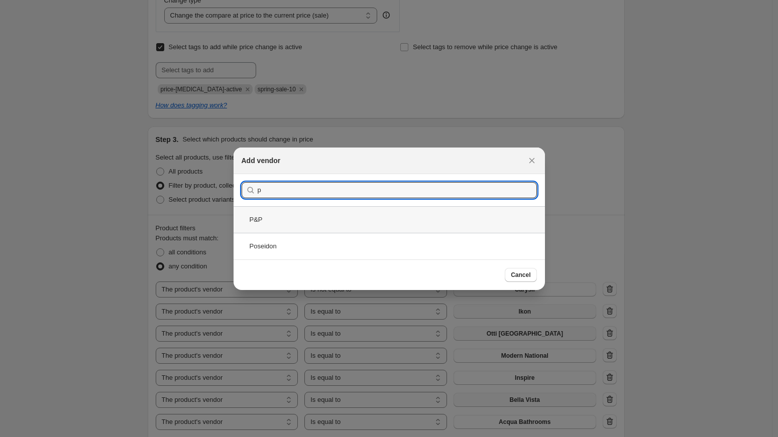
type input "p"
click at [306, 222] on div "P&P" at bounding box center [388, 219] width 311 height 27
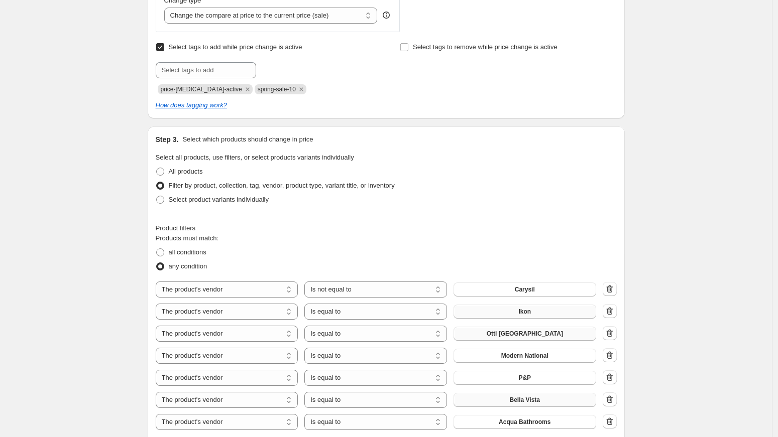
click at [534, 398] on span "Bella Vista" at bounding box center [524, 400] width 30 height 8
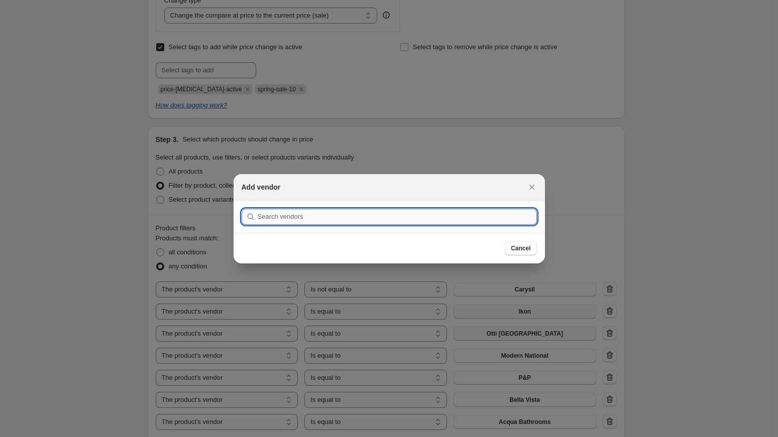
click at [353, 212] on input ":r6d:" at bounding box center [397, 217] width 279 height 16
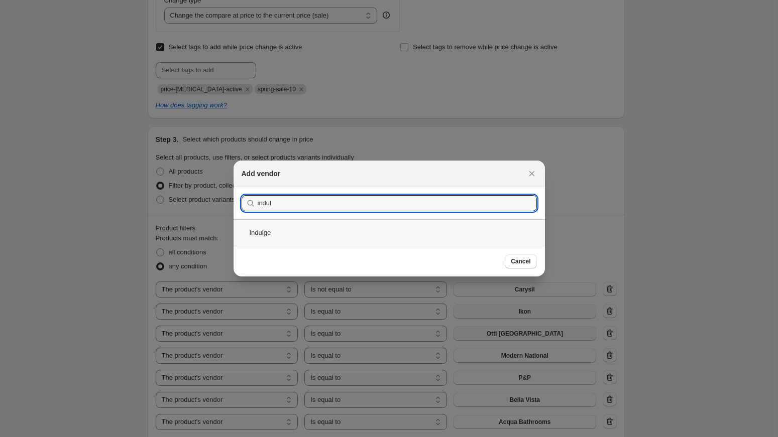
type input "indul"
click at [298, 234] on div "Indulge" at bounding box center [388, 232] width 311 height 27
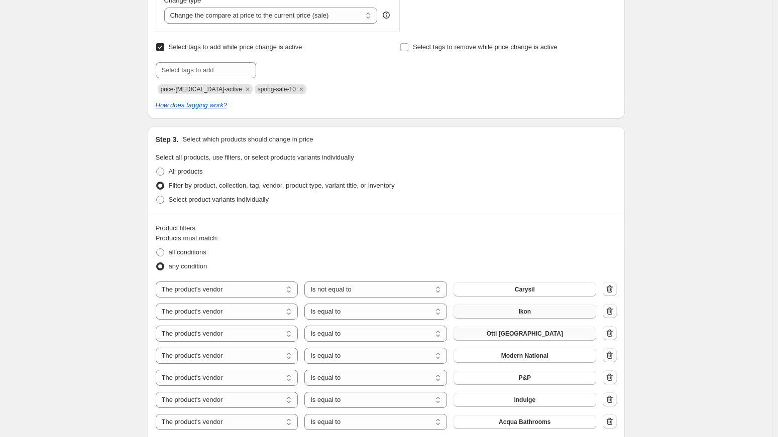
scroll to position [587, 0]
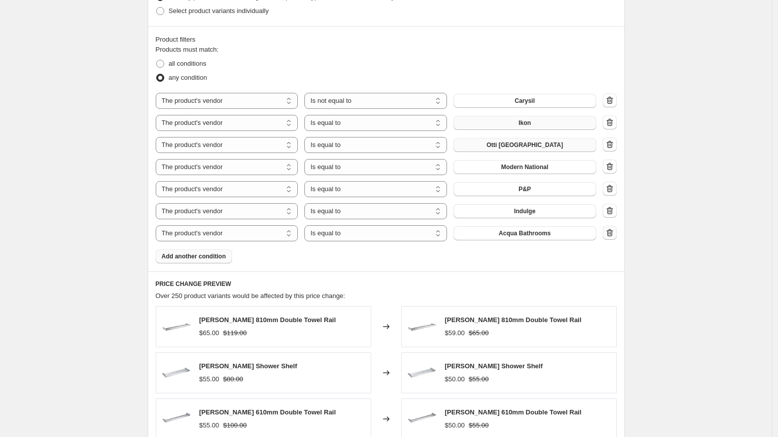
click at [613, 232] on icon "button" at bounding box center [609, 233] width 10 height 10
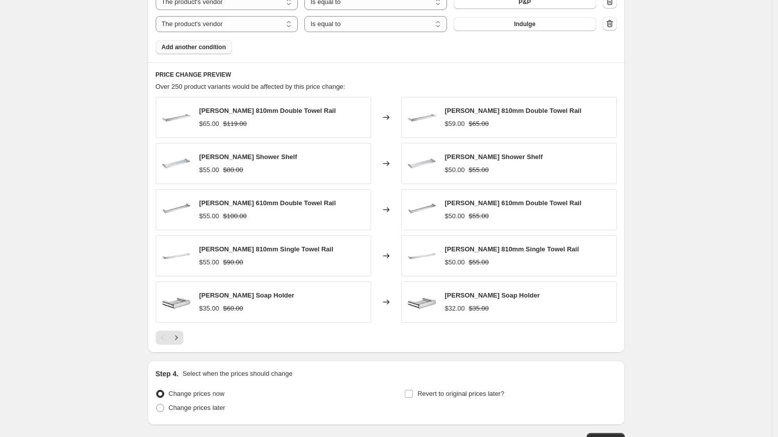
scroll to position [846, 0]
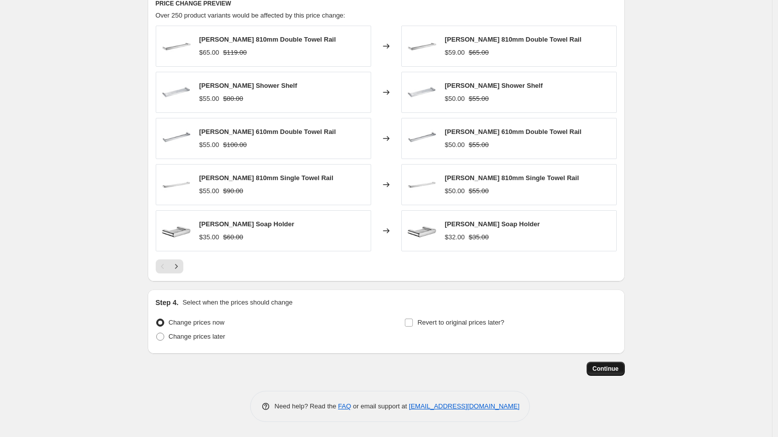
click at [602, 370] on span "Continue" at bounding box center [605, 369] width 26 height 8
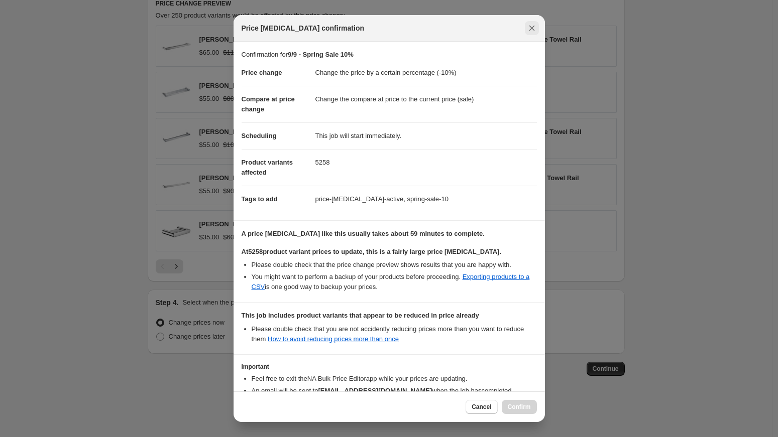
click at [533, 30] on icon "Close" at bounding box center [532, 28] width 10 height 10
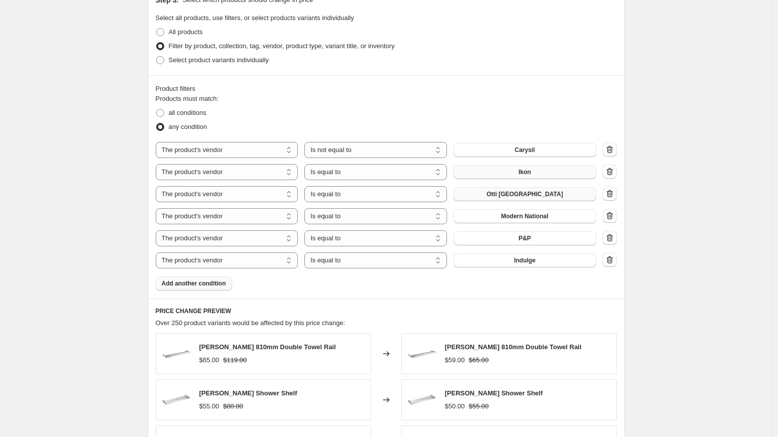
scroll to position [594, 0]
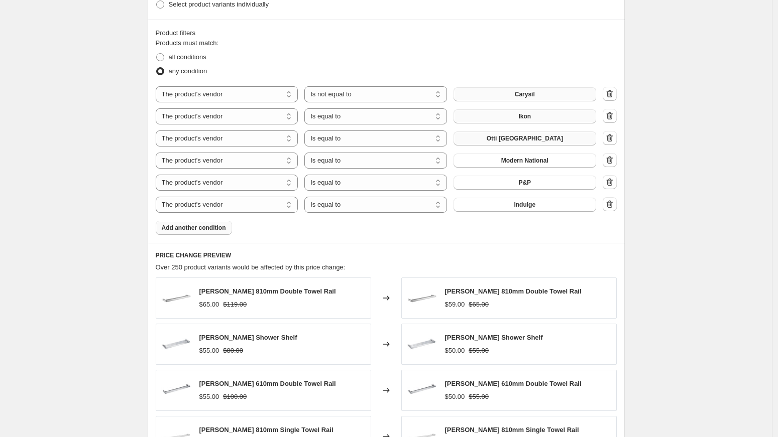
click at [529, 95] on span "Carysil" at bounding box center [525, 94] width 20 height 8
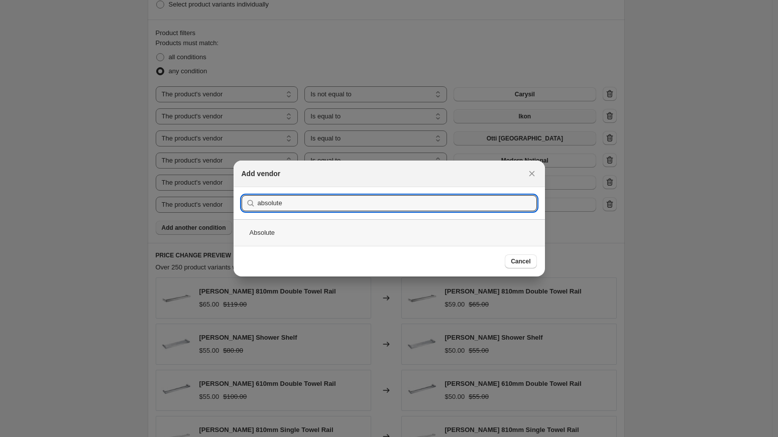
type input "absolute"
click at [292, 230] on div "Absolute" at bounding box center [388, 232] width 311 height 27
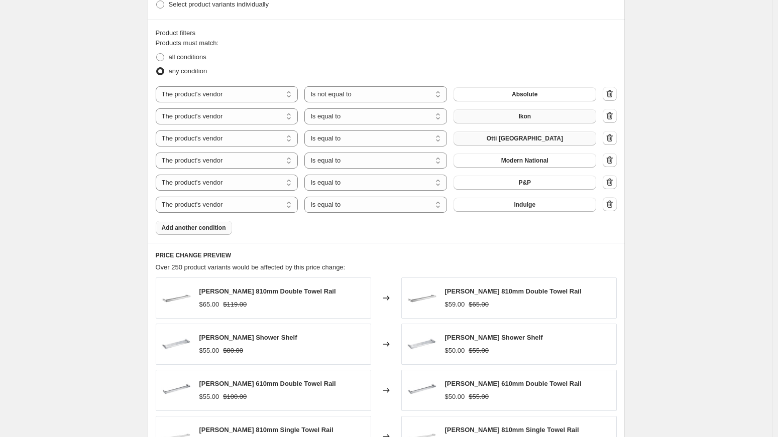
click at [523, 115] on span "Ikon" at bounding box center [524, 116] width 13 height 8
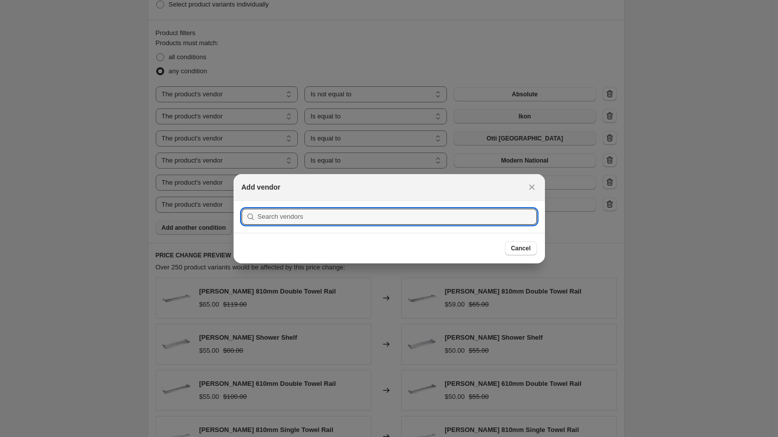
scroll to position [0, 0]
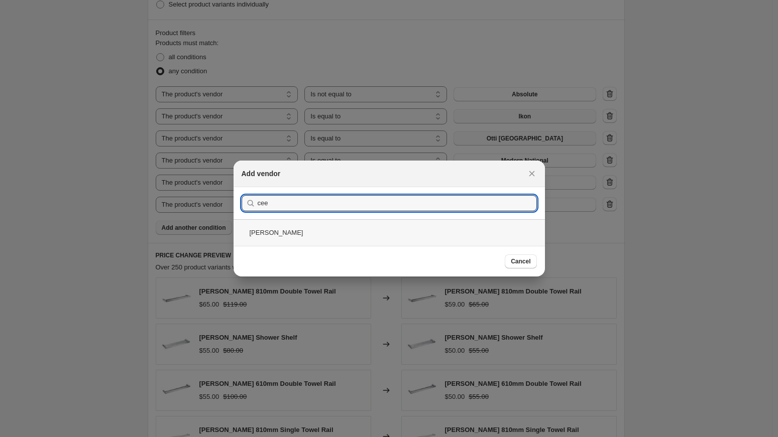
type input "cee"
click at [302, 241] on div "[PERSON_NAME]" at bounding box center [388, 232] width 311 height 27
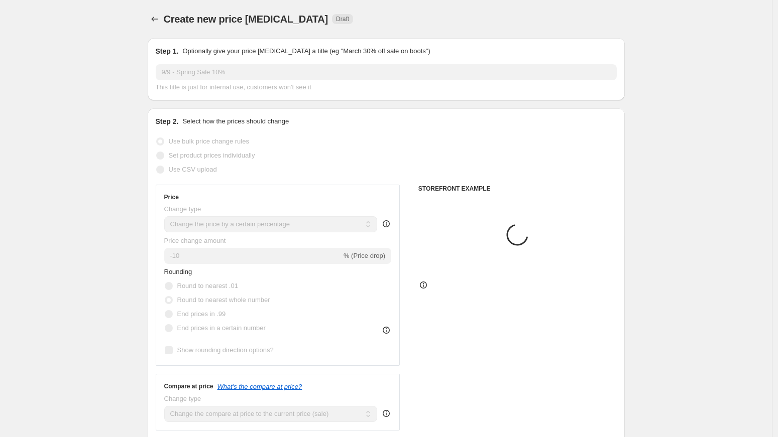
scroll to position [594, 0]
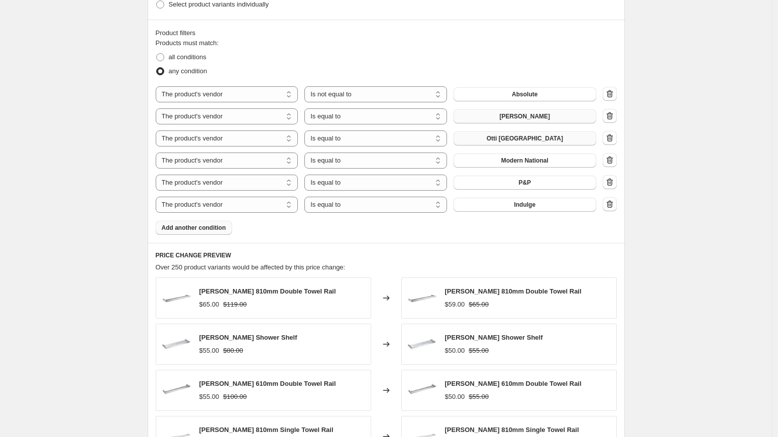
click at [526, 138] on span "Otti [GEOGRAPHIC_DATA]" at bounding box center [524, 139] width 76 height 8
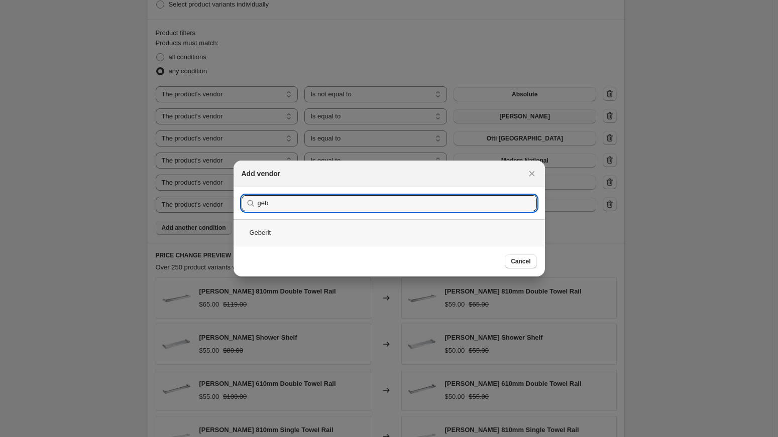
type input "geb"
click at [304, 230] on div "Geberit" at bounding box center [388, 232] width 311 height 27
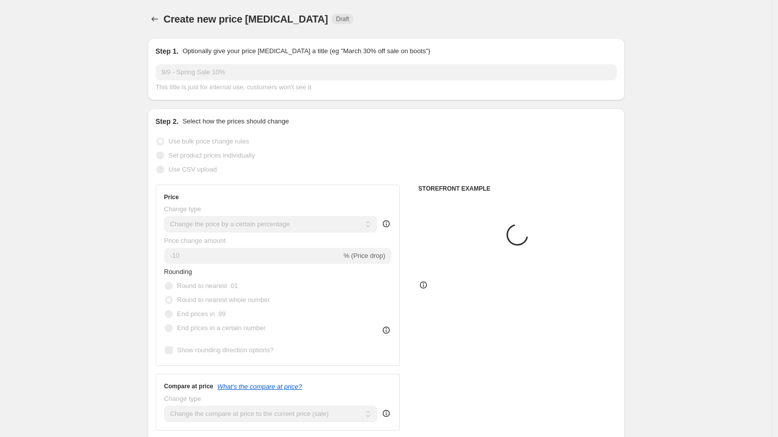
scroll to position [594, 0]
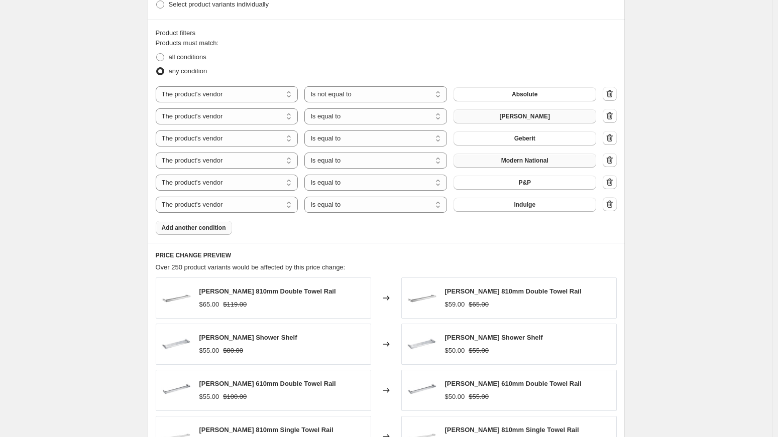
click at [531, 163] on span "Modern National" at bounding box center [524, 161] width 47 height 8
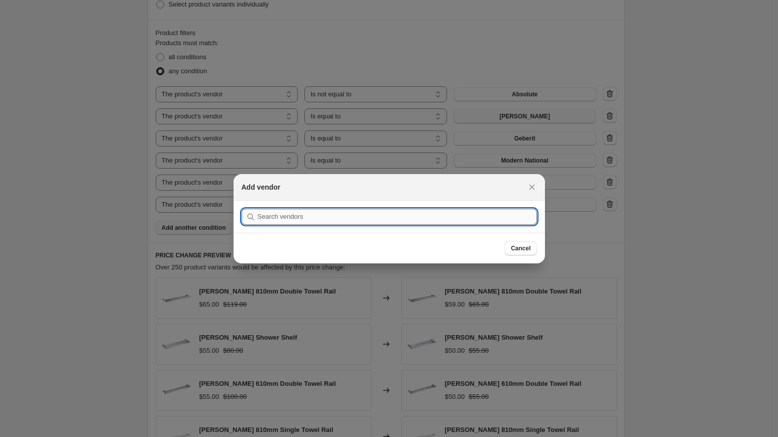
click at [389, 213] on input ":r61:" at bounding box center [397, 217] width 279 height 16
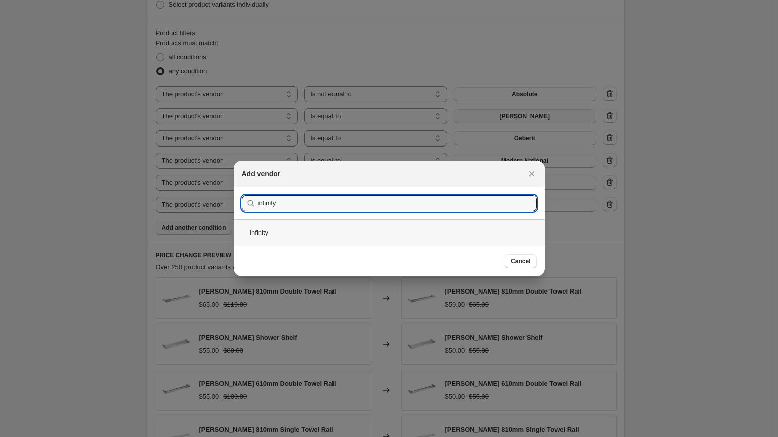
type input "infinity"
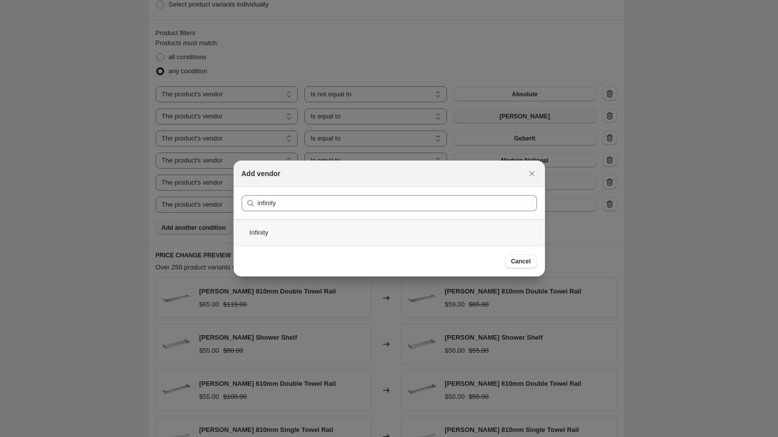
click at [309, 230] on div "Infinity" at bounding box center [388, 232] width 311 height 27
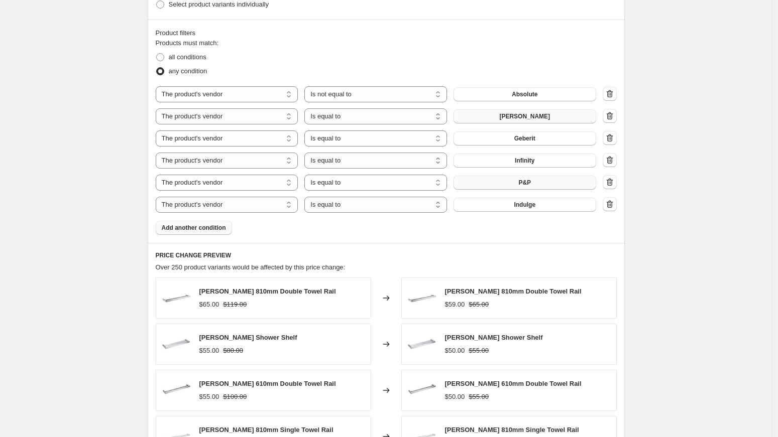
click at [516, 179] on button "P&P" at bounding box center [524, 183] width 143 height 14
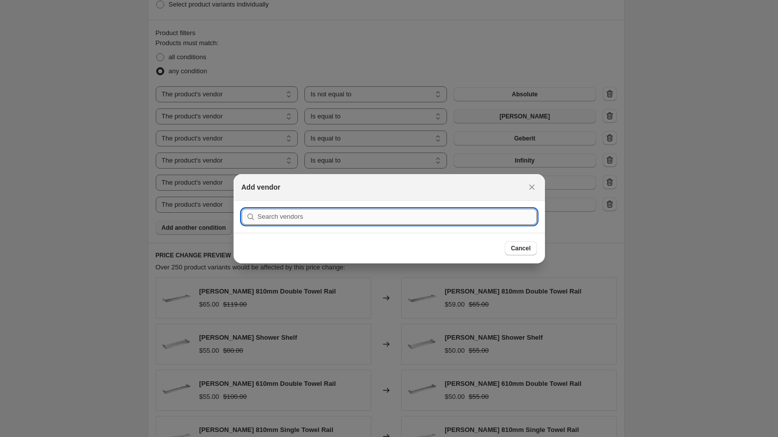
click at [381, 218] on input ":r67:" at bounding box center [397, 217] width 279 height 16
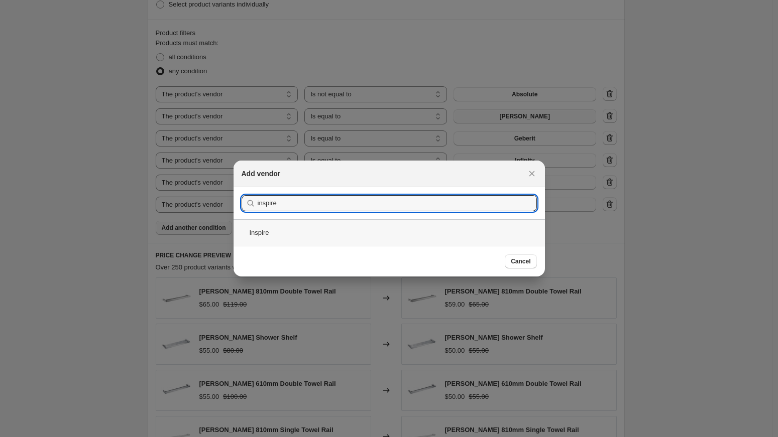
type input "inspire"
click at [294, 234] on div "Inspire" at bounding box center [388, 232] width 311 height 27
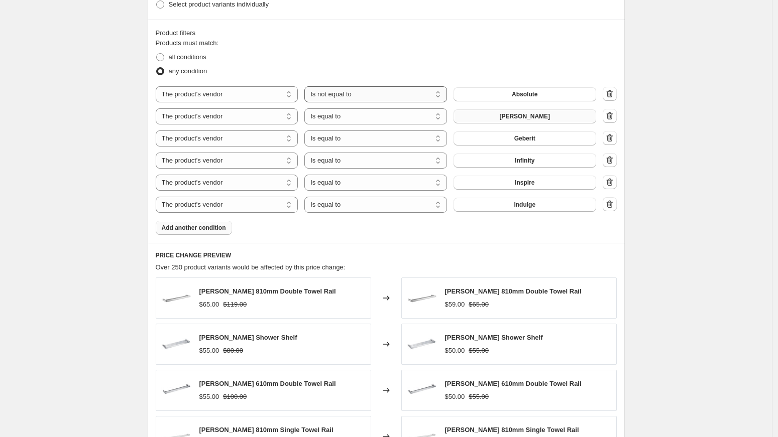
click at [379, 93] on select "Is equal to Is not equal to" at bounding box center [375, 94] width 143 height 16
select select "equal"
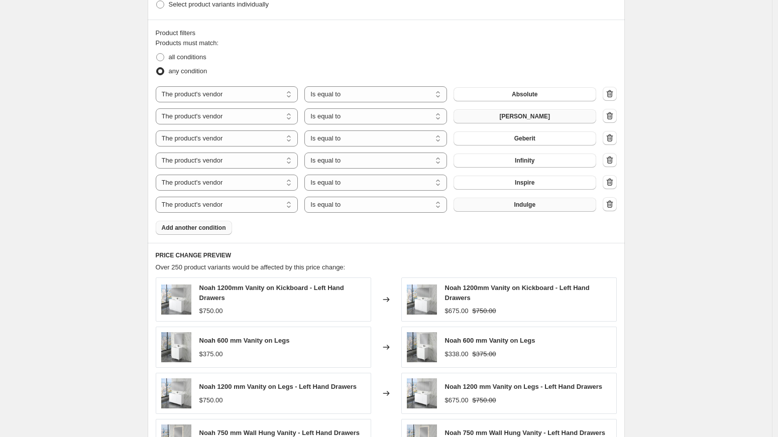
click at [523, 204] on span "Indulge" at bounding box center [524, 205] width 22 height 8
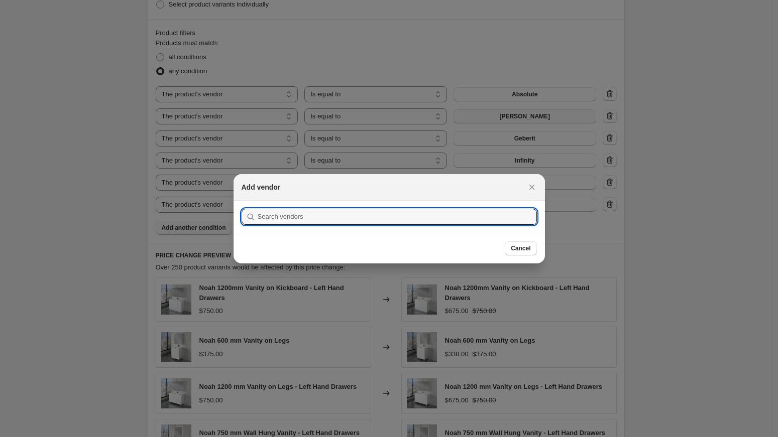
scroll to position [0, 0]
click at [388, 214] on input ":r6d:" at bounding box center [397, 217] width 279 height 16
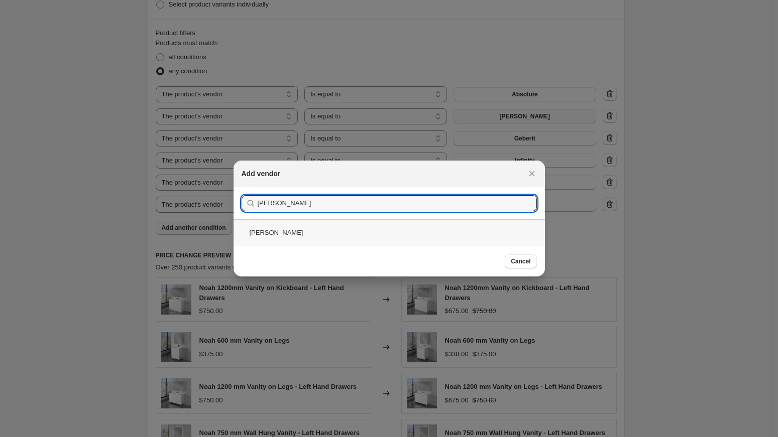
type input "[PERSON_NAME]"
click at [312, 233] on div "[PERSON_NAME]" at bounding box center [388, 232] width 311 height 27
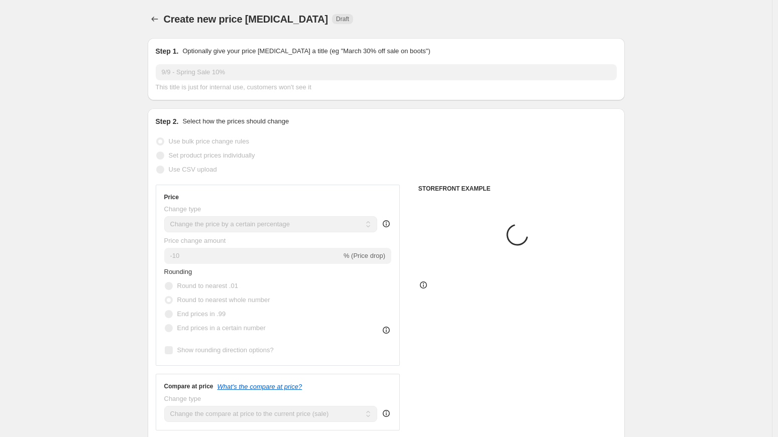
scroll to position [594, 0]
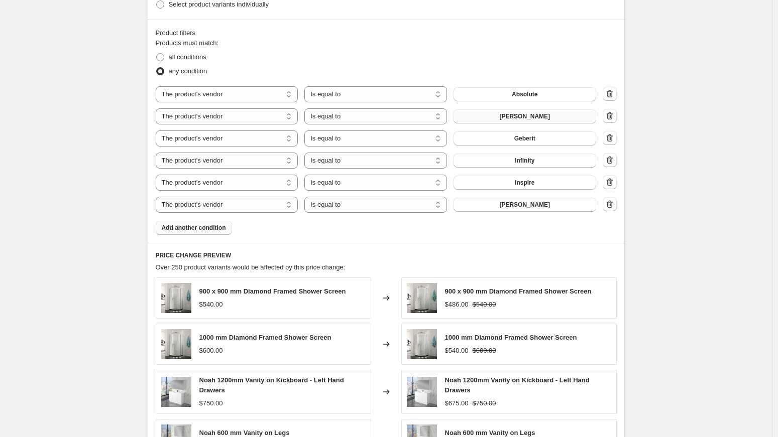
click at [208, 227] on span "Add another condition" at bounding box center [194, 228] width 64 height 8
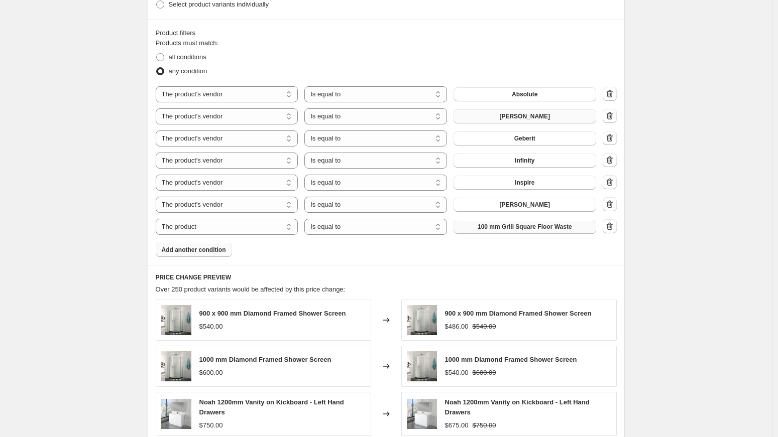
click at [507, 226] on span "100 mm Grill Square Floor Waste" at bounding box center [524, 227] width 94 height 8
click at [200, 253] on span "Add another condition" at bounding box center [194, 250] width 64 height 8
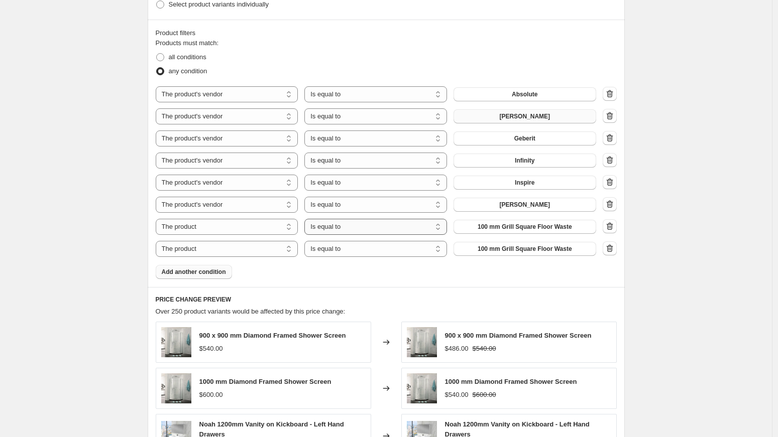
click at [348, 226] on select "Is equal to Is not equal to" at bounding box center [375, 227] width 143 height 16
click at [227, 229] on select "The product The product's collection The product's tag The product's vendor The…" at bounding box center [227, 227] width 143 height 16
select select "vendor"
click at [522, 226] on span "Absolute" at bounding box center [524, 227] width 26 height 8
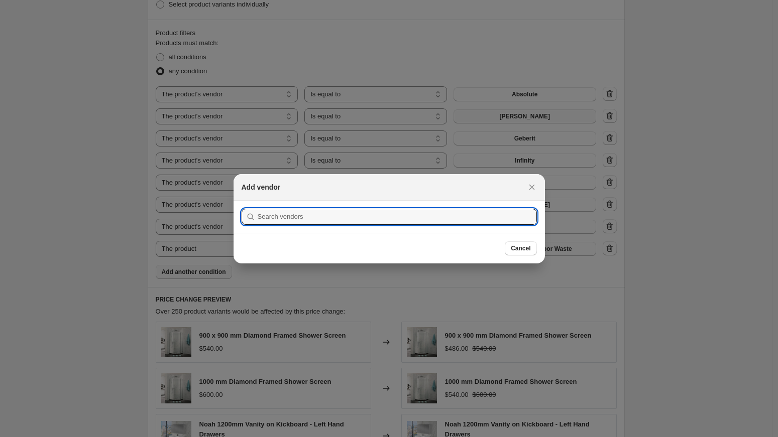
scroll to position [0, 0]
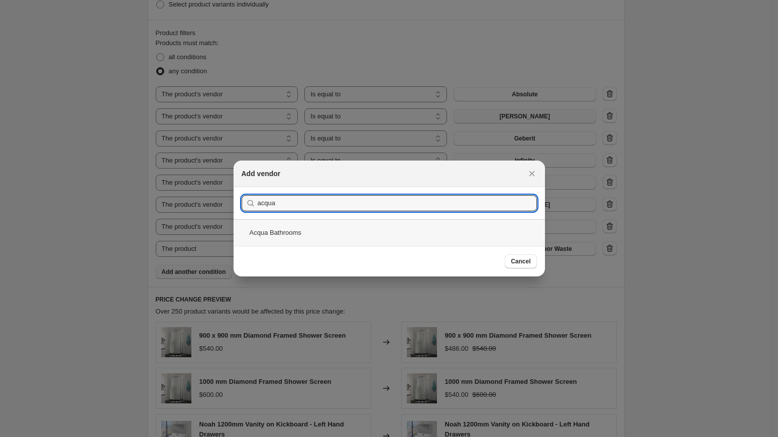
type input "acqua"
click at [293, 234] on div "Acqua Bathrooms" at bounding box center [388, 232] width 311 height 27
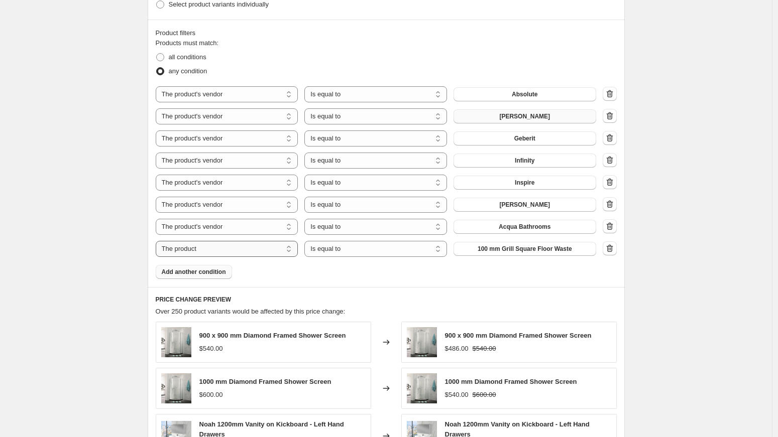
click at [260, 254] on select "The product The product's collection The product's tag The product's vendor The…" at bounding box center [227, 249] width 143 height 16
select select "vendor"
click at [513, 247] on span "Absolute" at bounding box center [524, 249] width 26 height 8
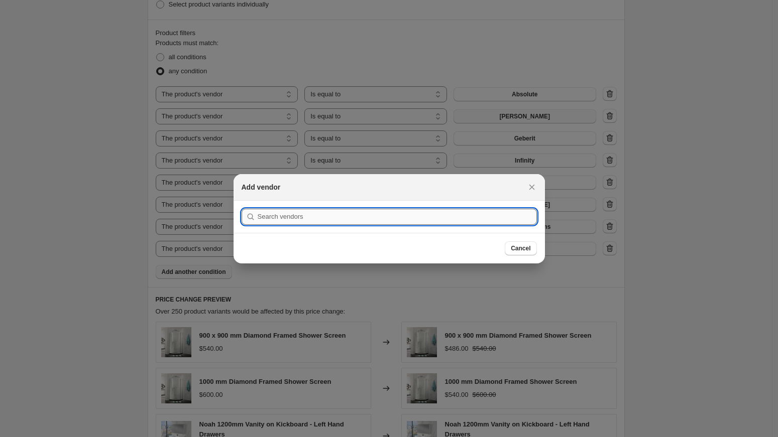
click at [390, 216] on input ":r7t:" at bounding box center [397, 217] width 279 height 16
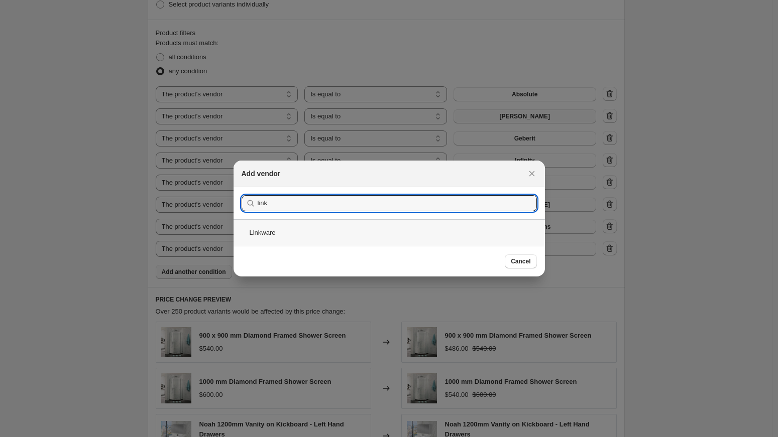
type input "link"
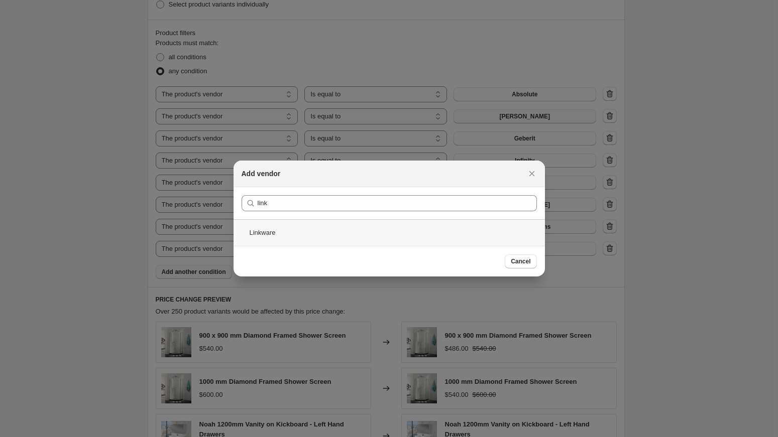
click at [285, 226] on div "Linkware" at bounding box center [388, 232] width 311 height 27
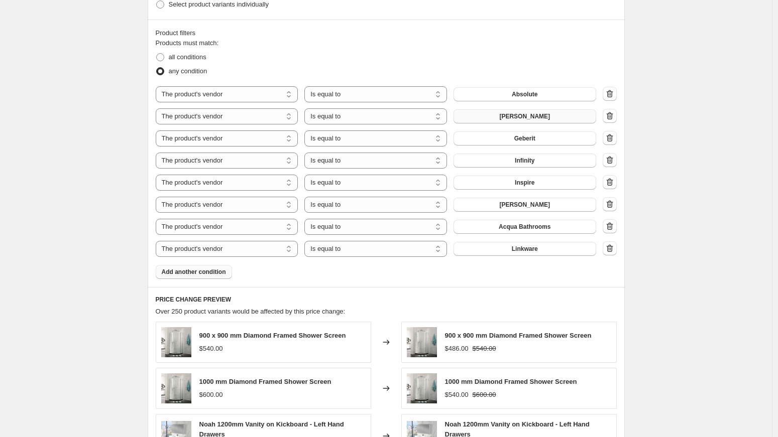
click at [208, 272] on span "Add another condition" at bounding box center [194, 272] width 64 height 8
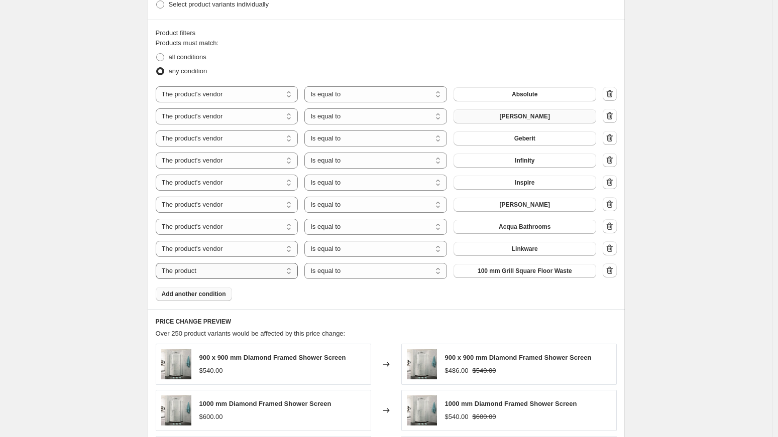
click at [226, 272] on select "The product The product's collection The product's tag The product's vendor The…" at bounding box center [227, 271] width 143 height 16
select select "vendor"
click at [512, 274] on button "Absolute" at bounding box center [524, 271] width 143 height 14
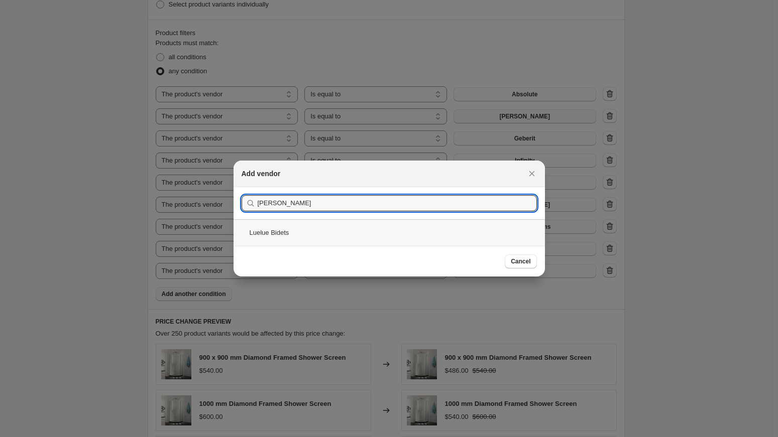
type input "[PERSON_NAME]"
click at [311, 234] on div "Luelue Bidets" at bounding box center [388, 232] width 311 height 27
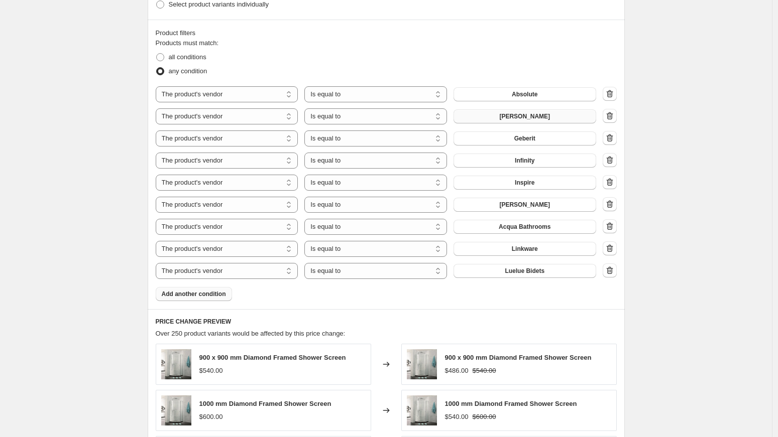
click at [202, 296] on span "Add another condition" at bounding box center [194, 294] width 64 height 8
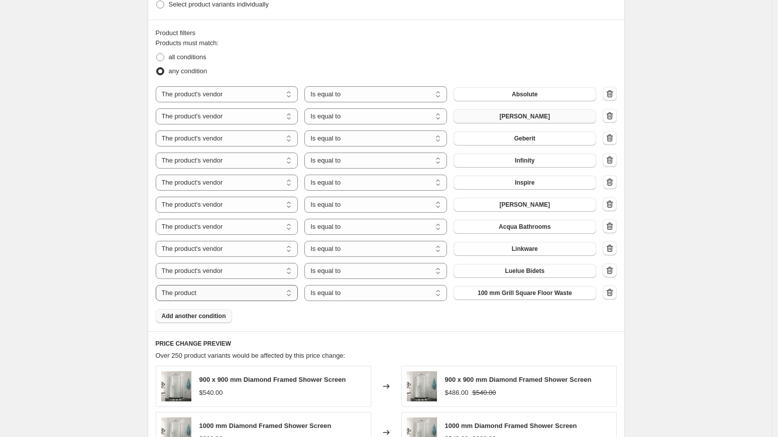
click at [231, 295] on select "The product The product's collection The product's tag The product's vendor The…" at bounding box center [227, 293] width 143 height 16
select select "vendor"
click at [548, 296] on button "Absolute" at bounding box center [524, 293] width 143 height 14
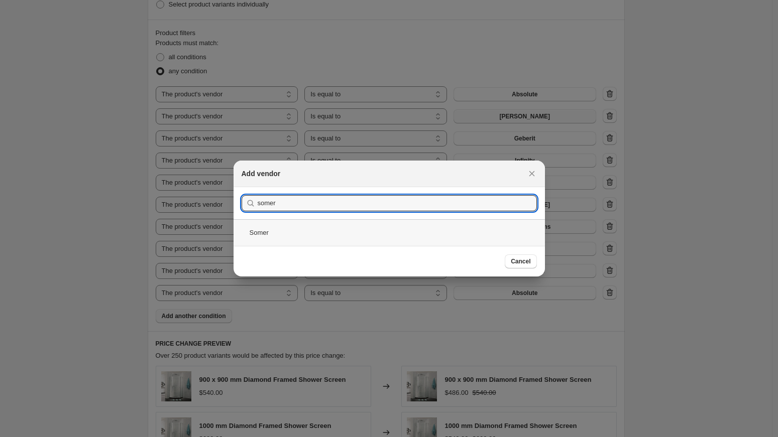
type input "somer"
click at [282, 232] on div "Somer" at bounding box center [388, 232] width 311 height 27
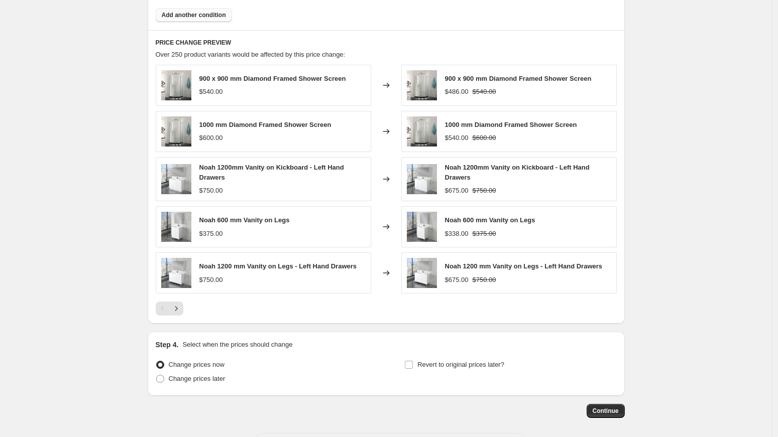
scroll to position [937, 0]
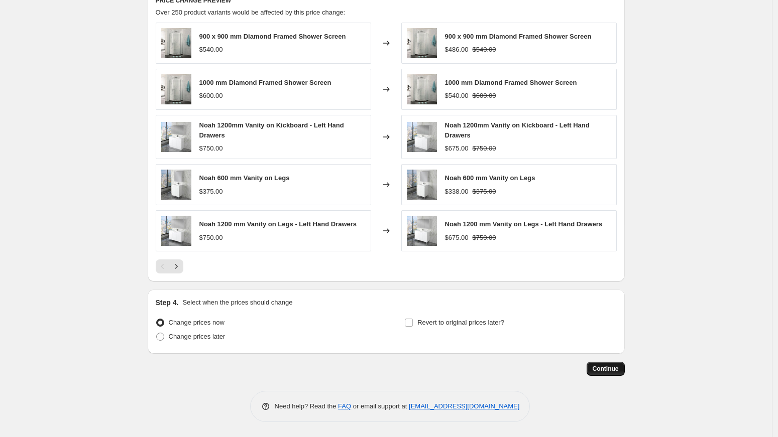
click at [608, 369] on span "Continue" at bounding box center [605, 369] width 26 height 8
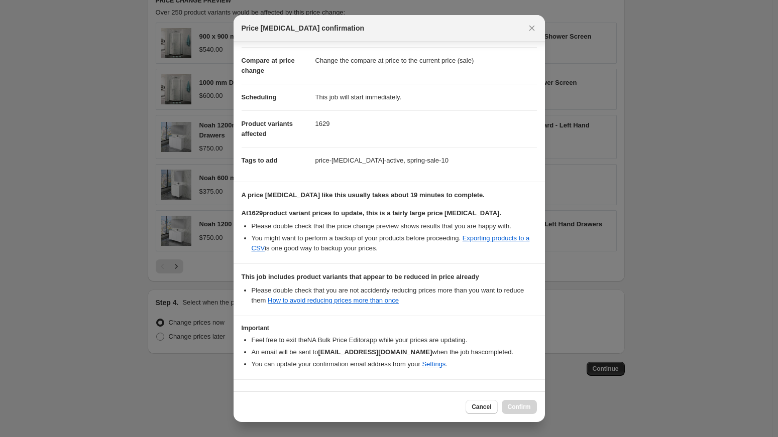
scroll to position [67, 0]
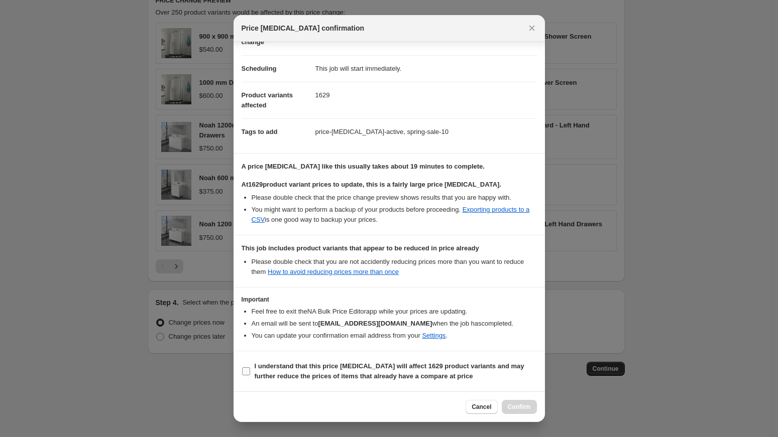
click at [292, 370] on span "I understand that this price [MEDICAL_DATA] will affect 1629 product variants a…" at bounding box center [395, 371] width 282 height 20
click at [250, 370] on input "I understand that this price [MEDICAL_DATA] will affect 1629 product variants a…" at bounding box center [246, 371] width 8 height 8
checkbox input "true"
click at [522, 408] on span "Confirm" at bounding box center [518, 407] width 23 height 8
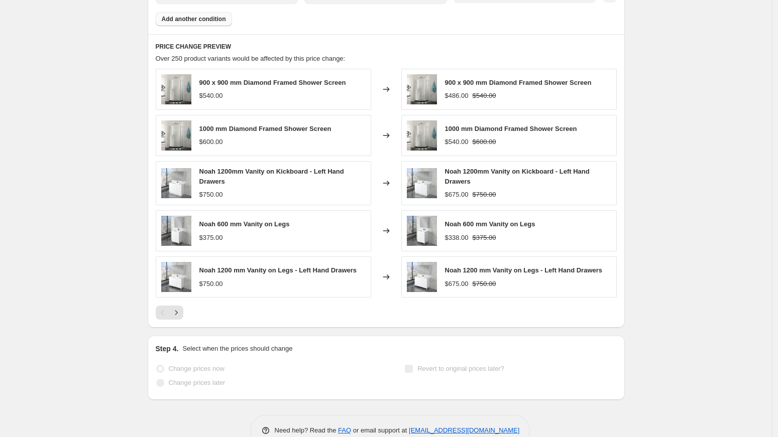
scroll to position [122, 0]
